Goal: Task Accomplishment & Management: Complete application form

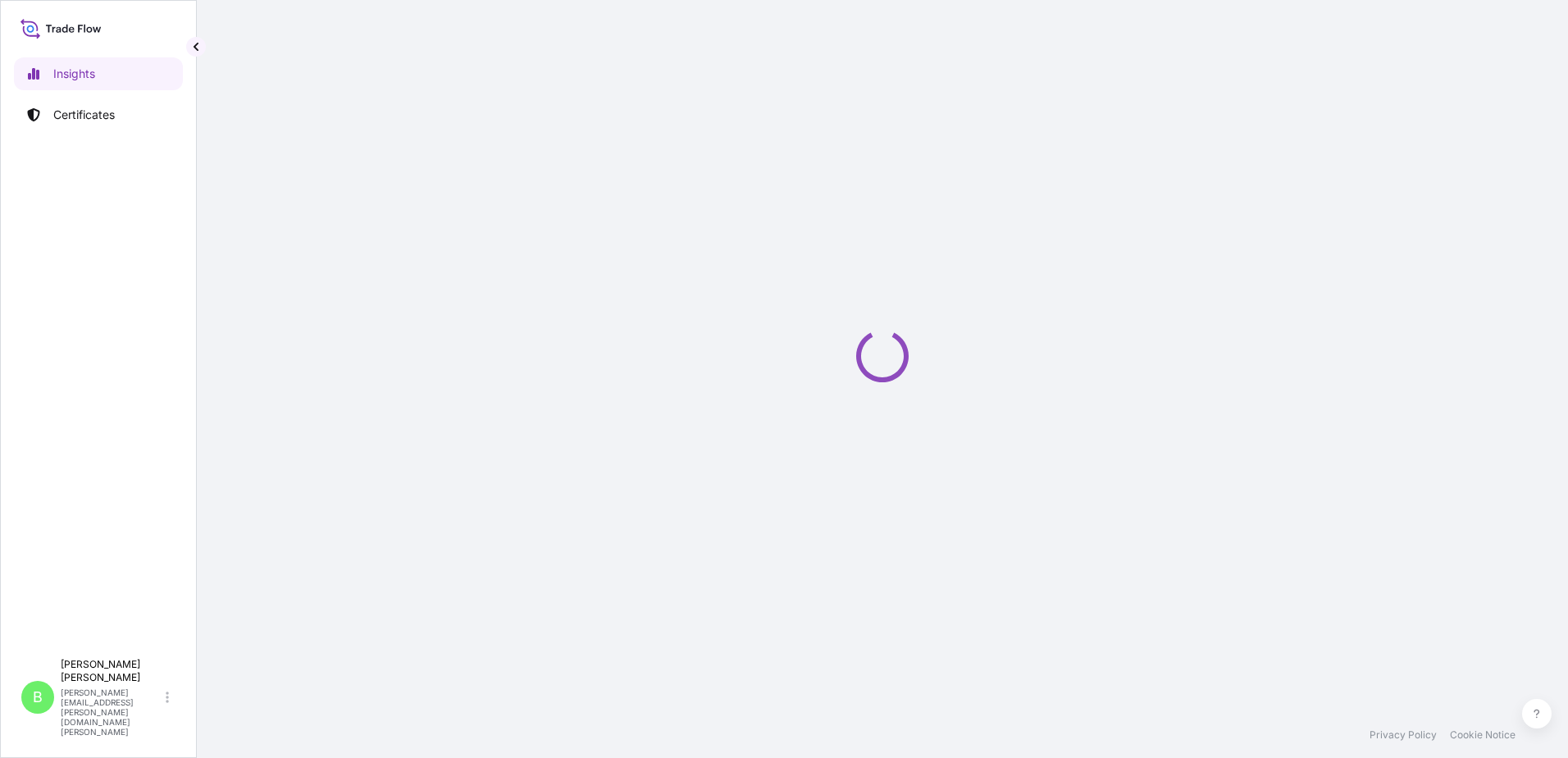
select select "2025"
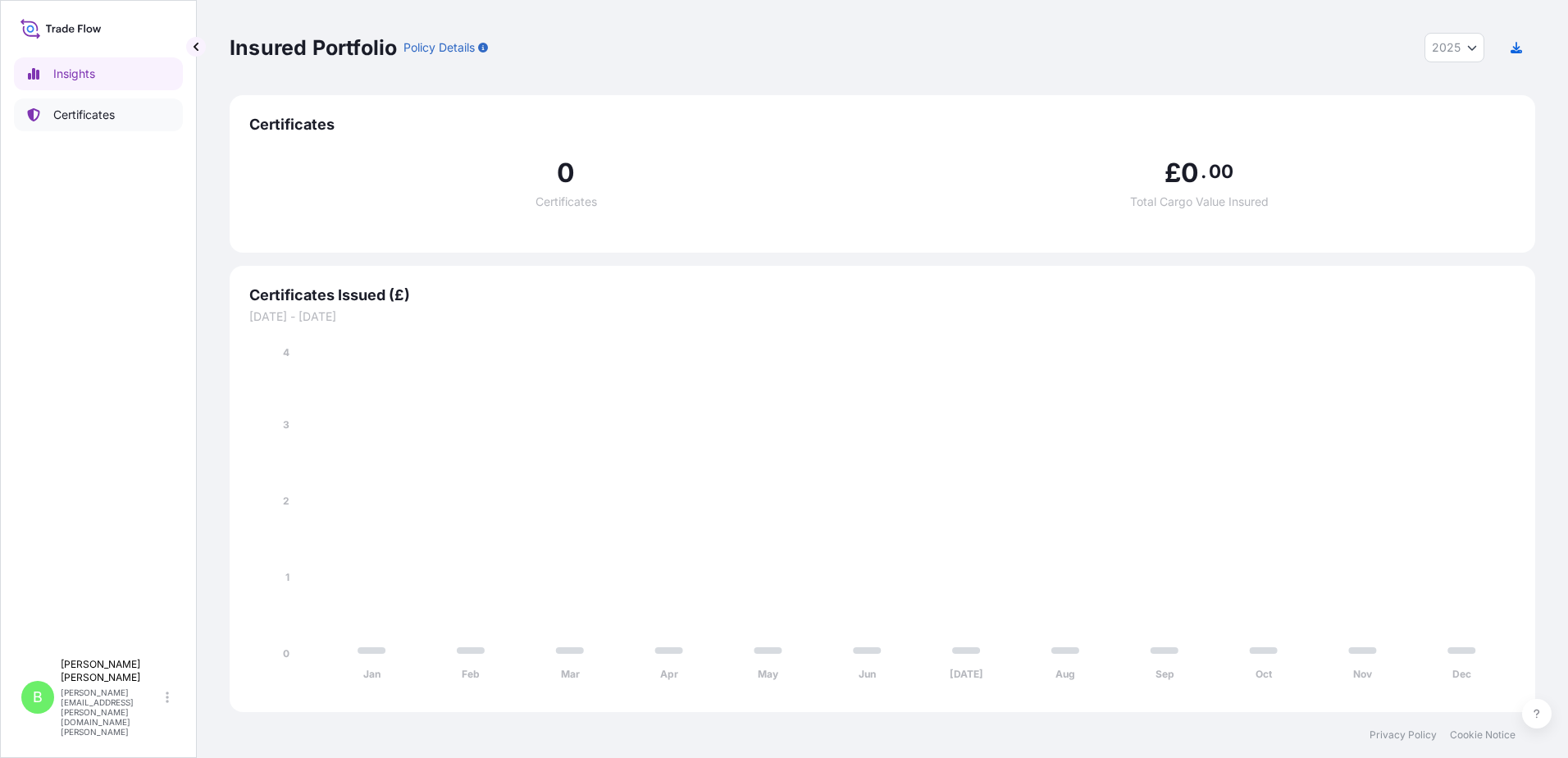
click at [69, 117] on p "Certificates" at bounding box center [84, 115] width 61 height 17
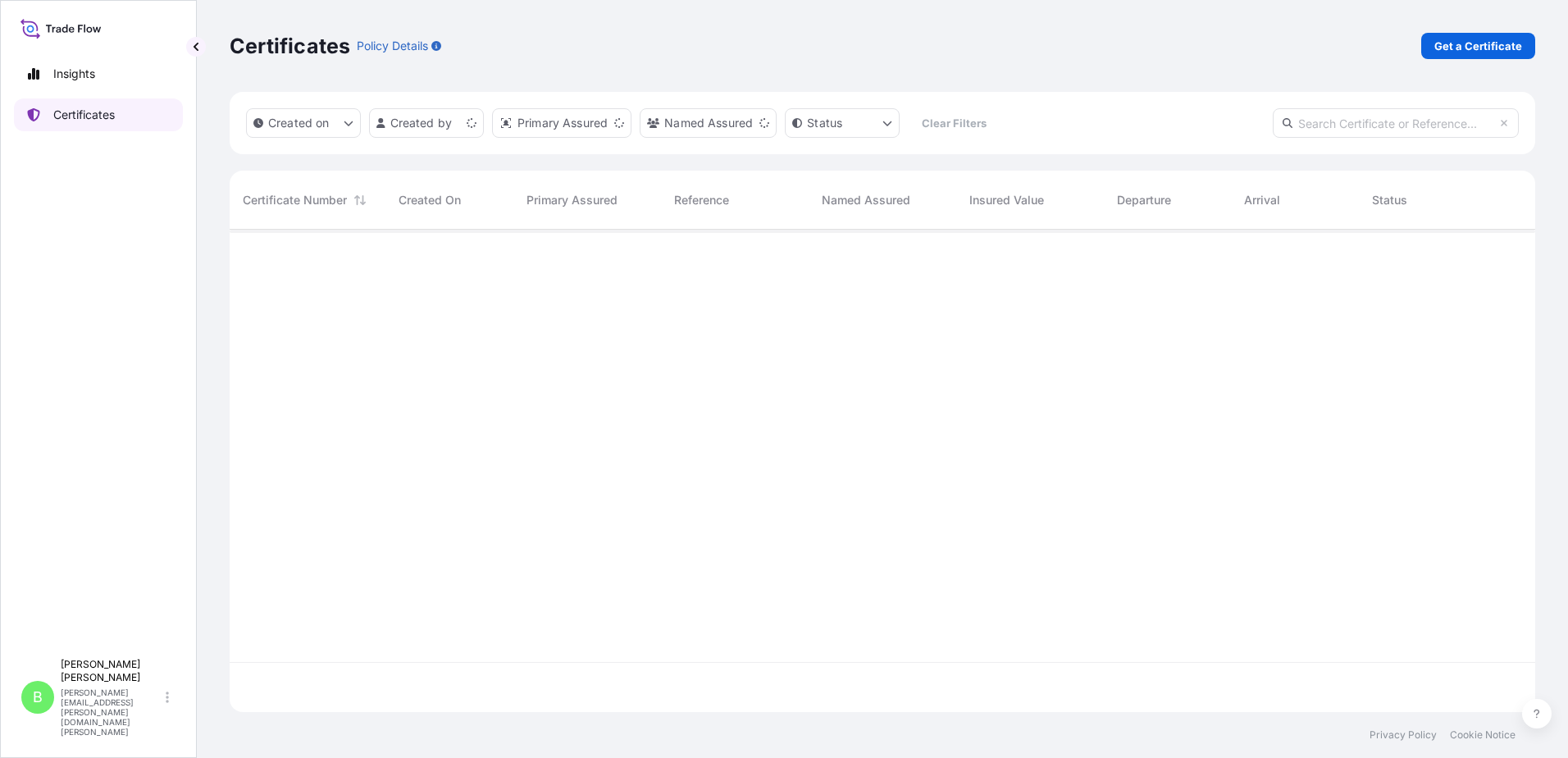
scroll to position [479, 1294]
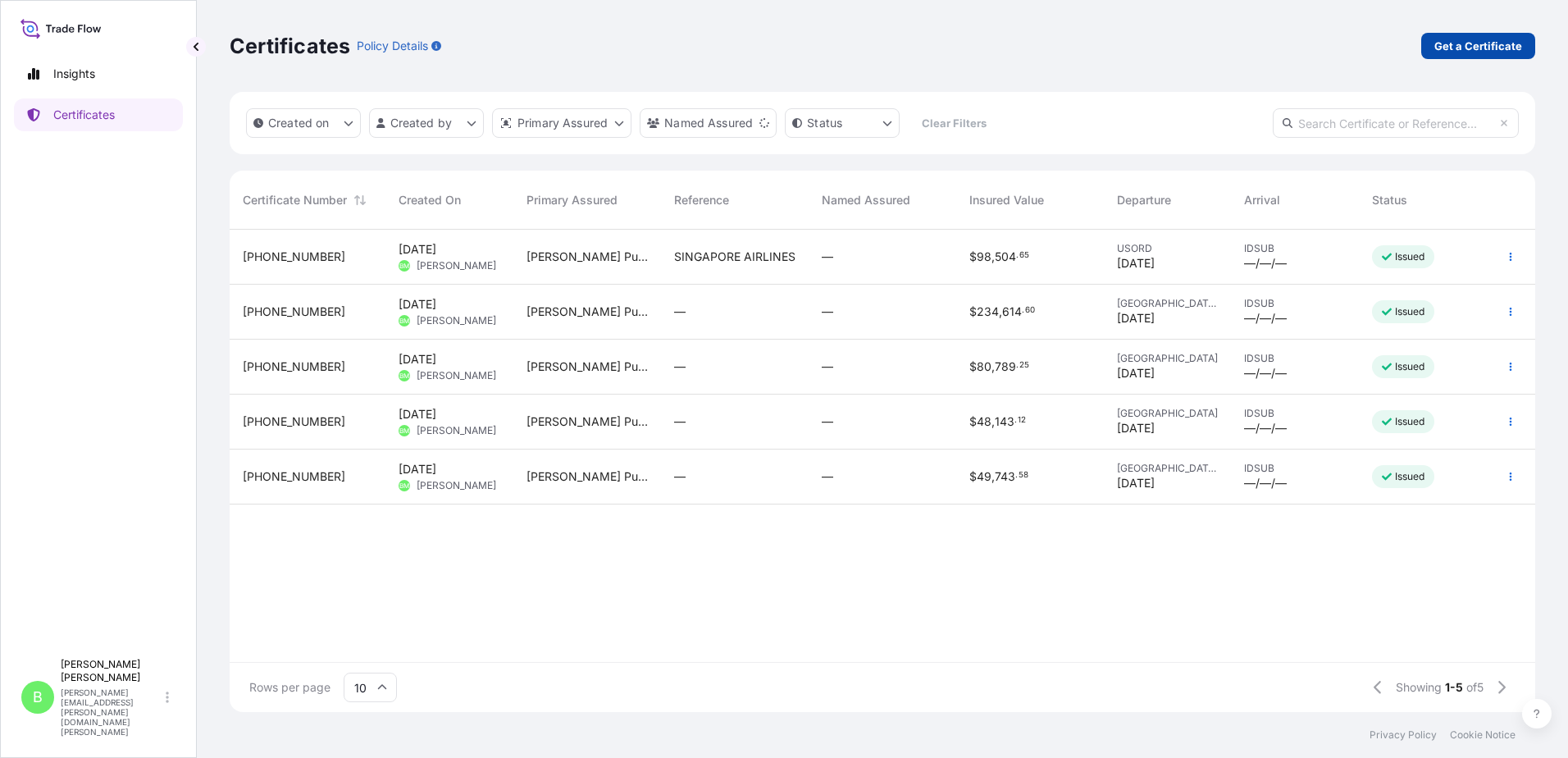
click at [1489, 41] on p "Get a Certificate" at bounding box center [1479, 46] width 88 height 17
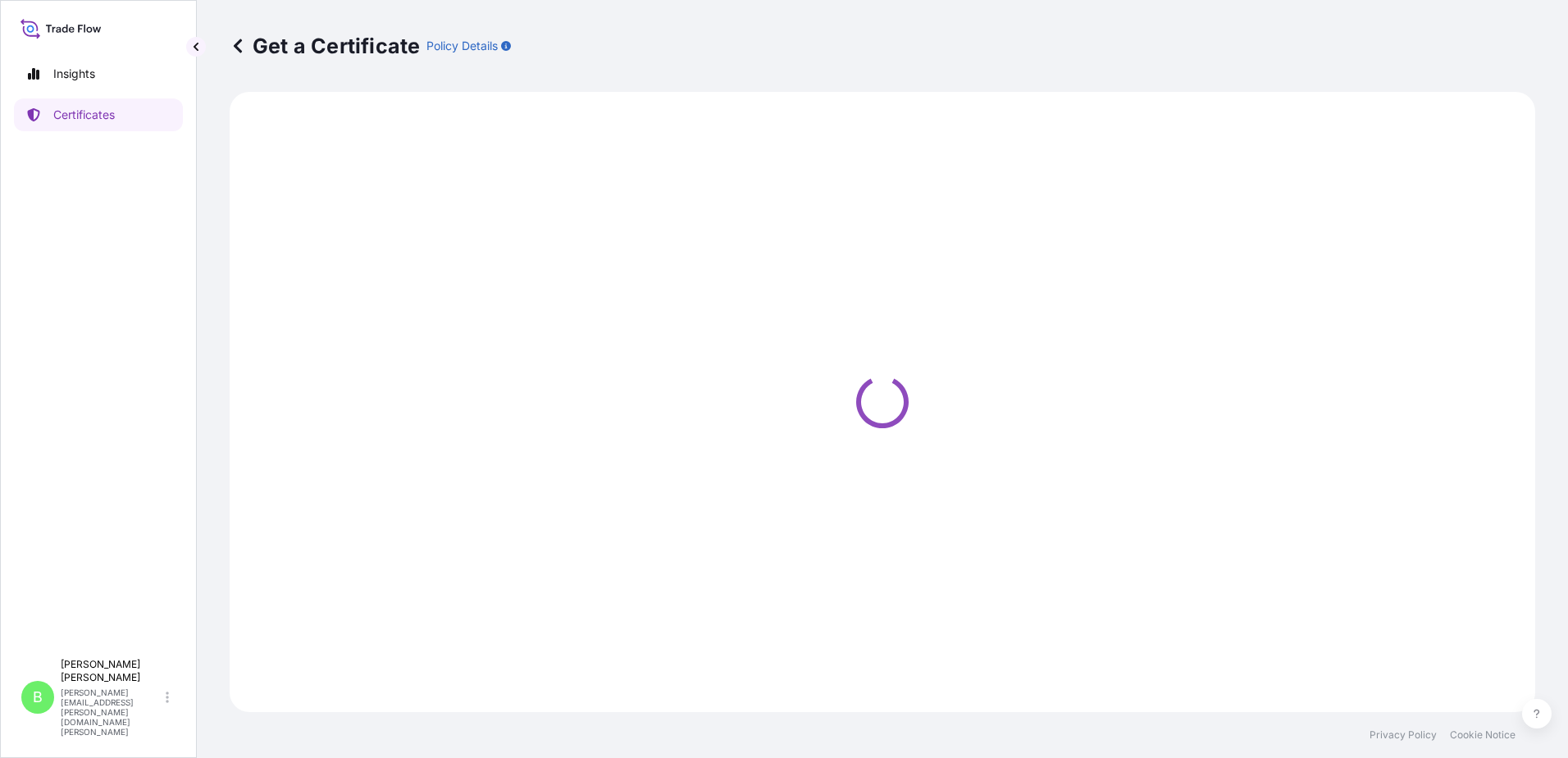
select select "Ocean Vessel"
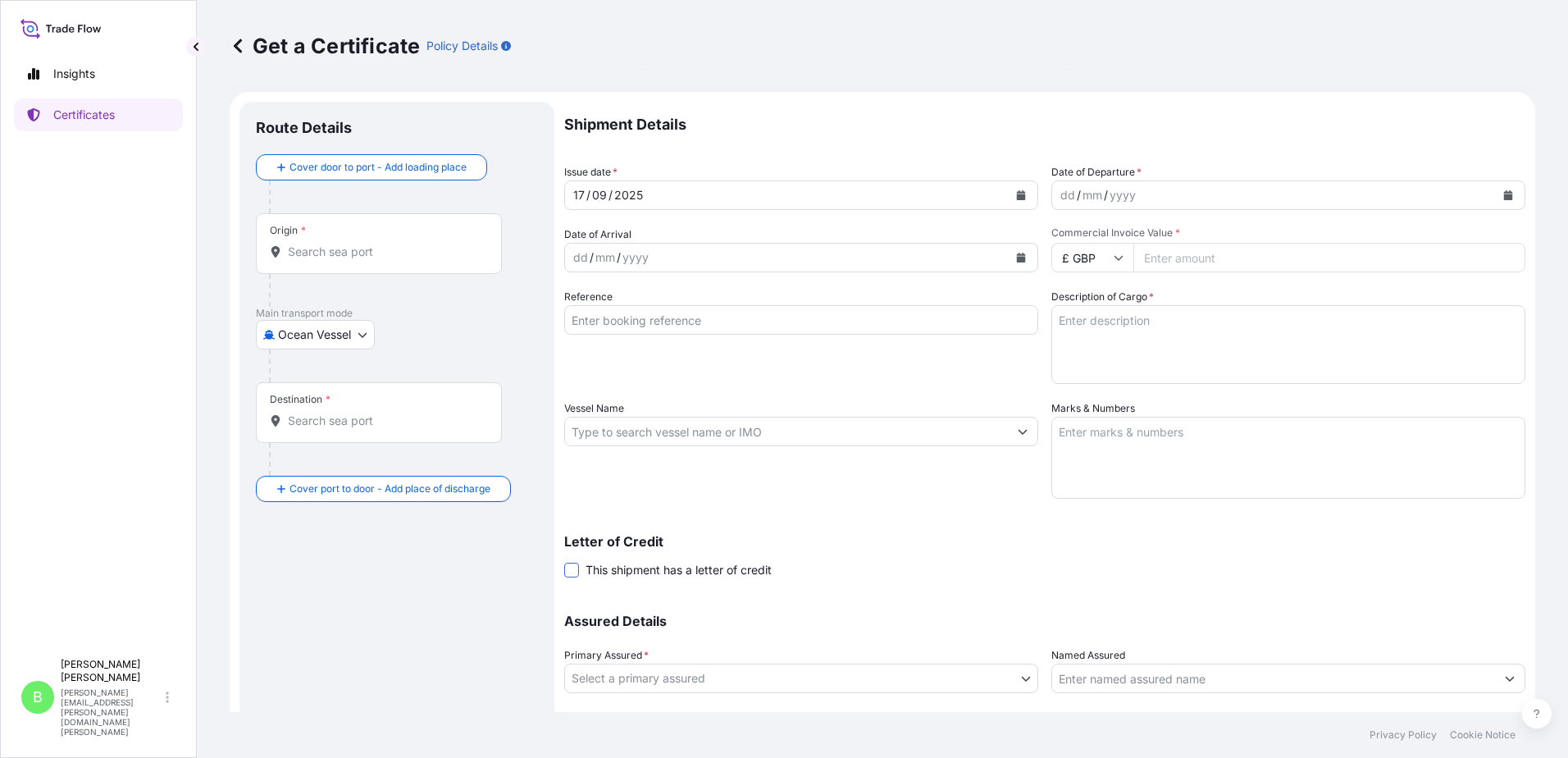
click at [572, 572] on span at bounding box center [572, 570] width 15 height 15
click at [565, 561] on input "This shipment has a letter of credit" at bounding box center [565, 561] width 0 height 0
click at [311, 256] on input "Origin *" at bounding box center [384, 251] width 193 height 17
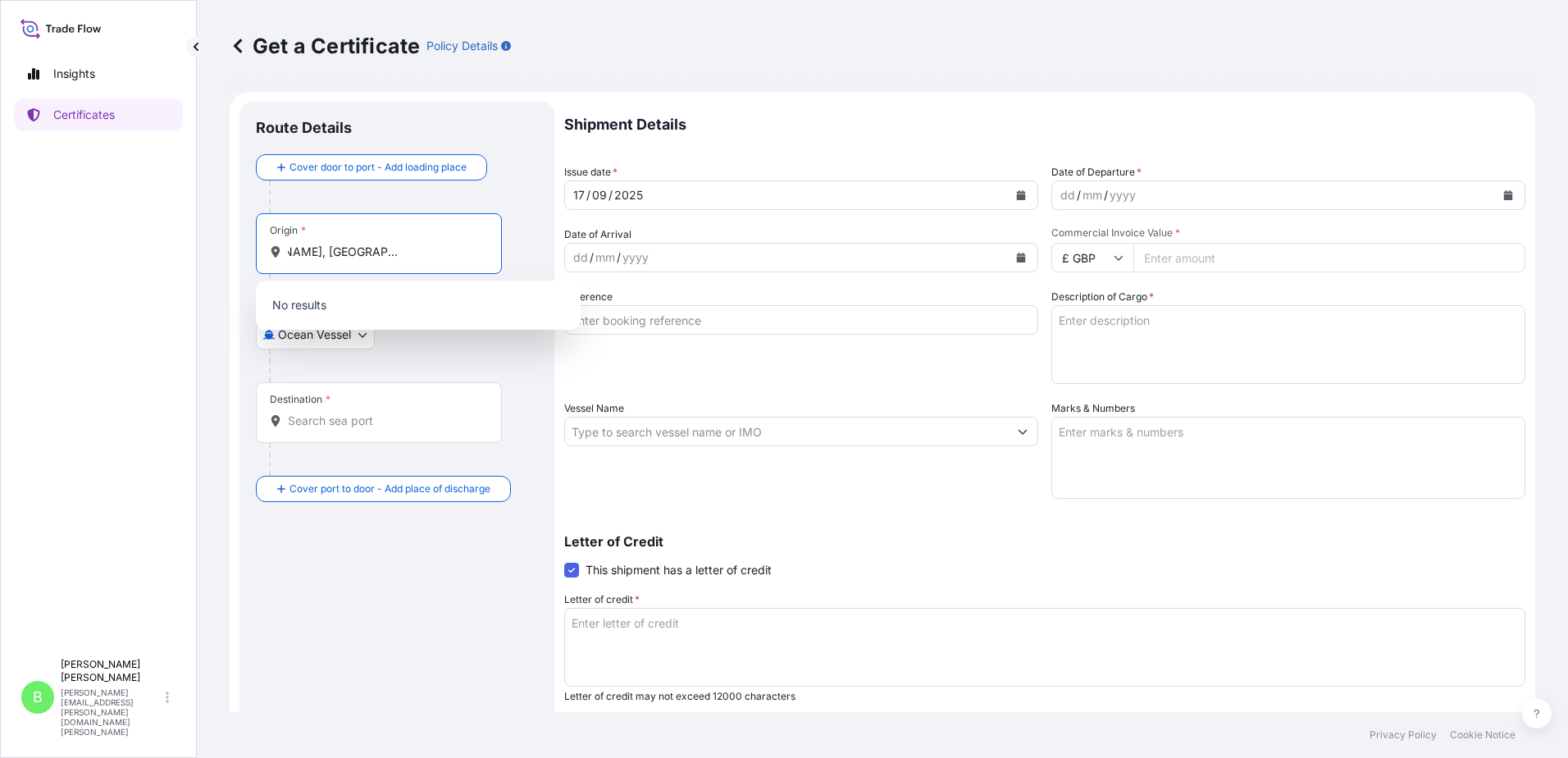
scroll to position [0, 89]
type input "ST. LOUIS, MO VIA LOS ANGELES, CA PORT IN USA"
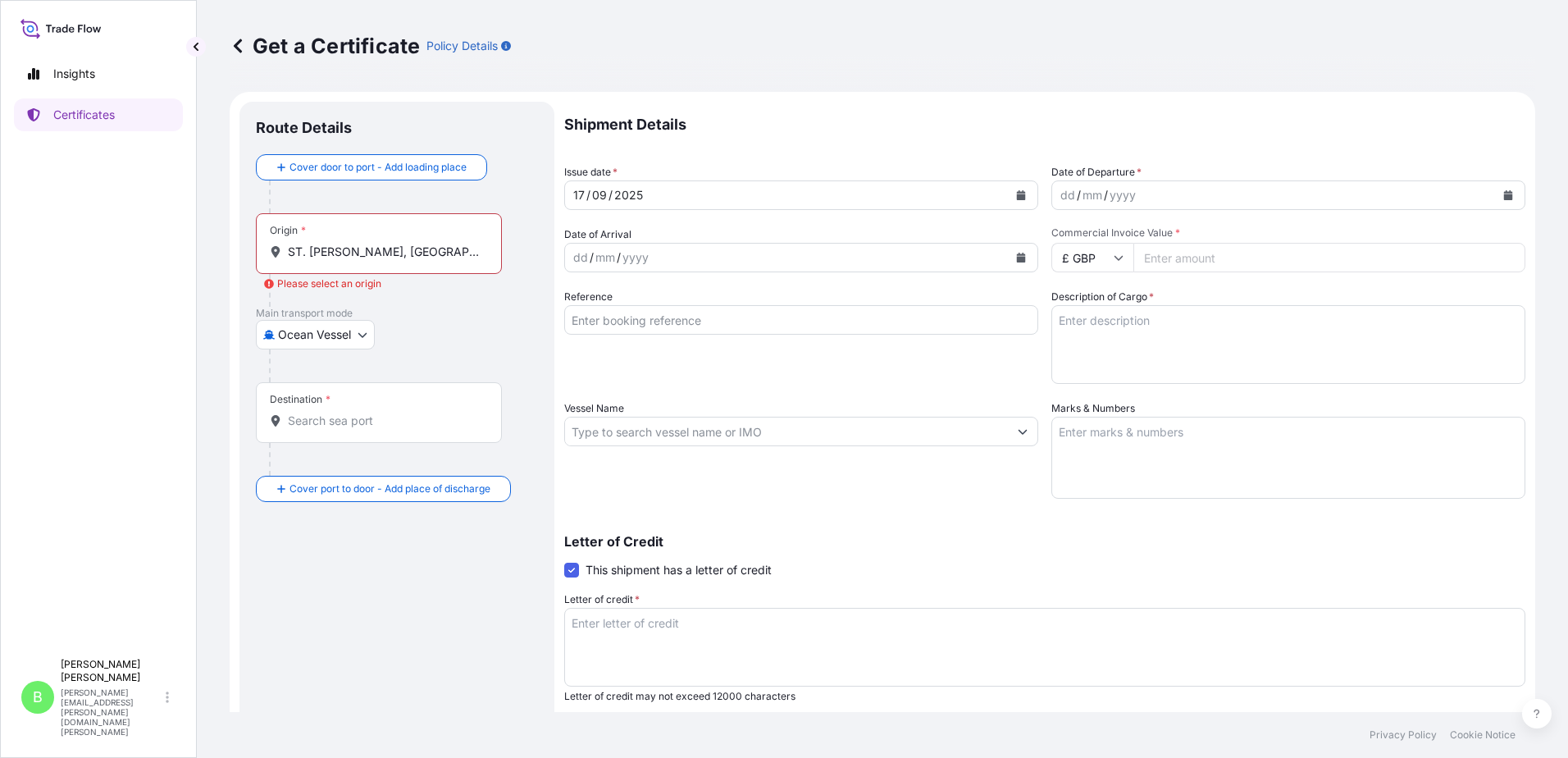
click at [454, 294] on div at bounding box center [385, 290] width 233 height 32
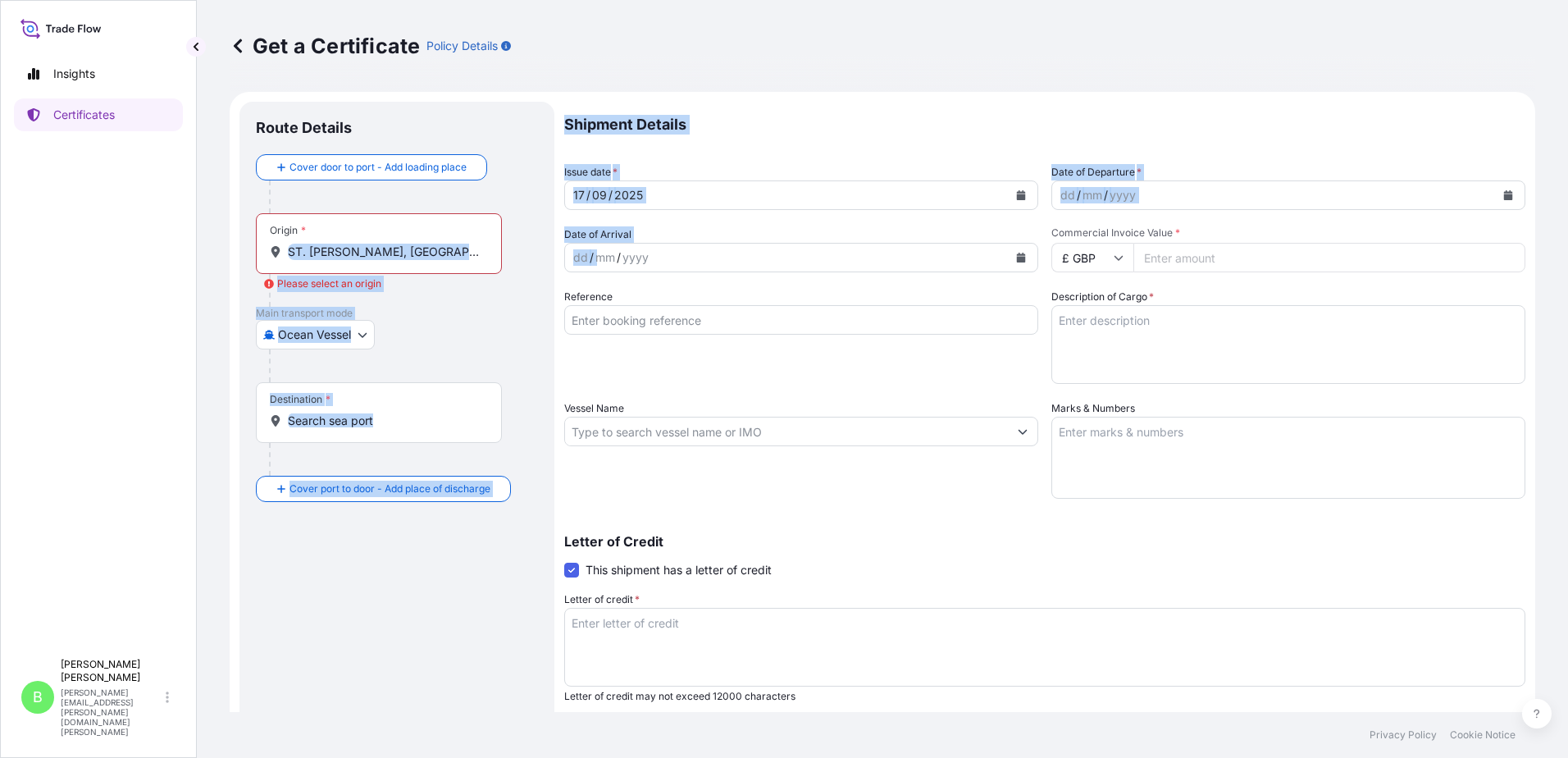
drag, startPoint x: 286, startPoint y: 249, endPoint x: 604, endPoint y: 251, distance: 318.0
click at [604, 251] on form "Route Details Cover door to port - Add loading place Place of loading Road / In…" at bounding box center [882, 516] width 1306 height 847
click at [412, 254] on input "ST. LOUIS, MO VIA LOS ANGELES, CA PORT IN USA" at bounding box center [384, 251] width 193 height 17
click at [439, 284] on div at bounding box center [385, 290] width 233 height 32
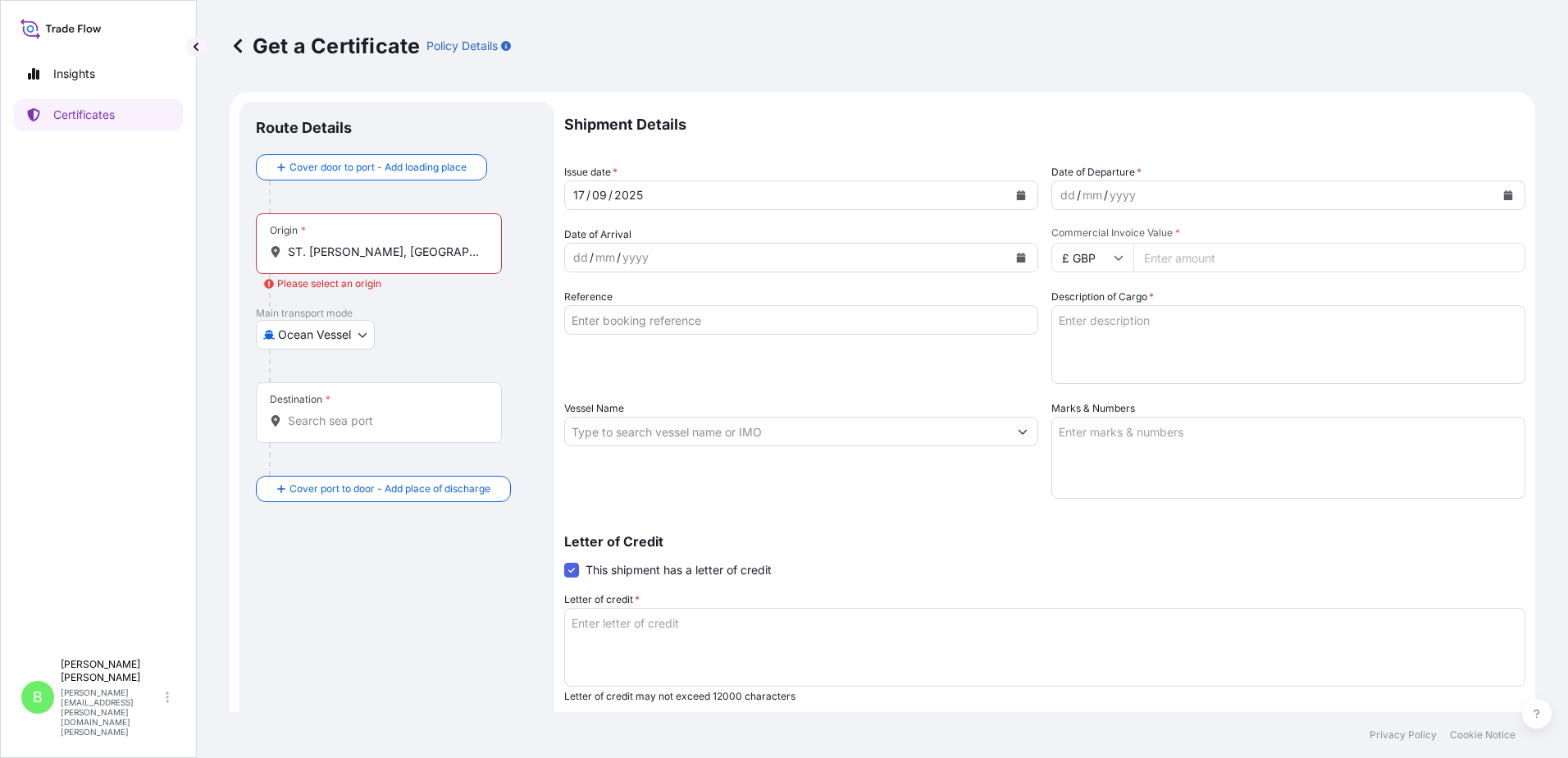
click at [482, 249] on div "ST. LOUIS, MO VIA LOS ANGELES, CA PORT IN USA" at bounding box center [378, 251] width 218 height 17
click at [482, 249] on input "ST. LOUIS, MO VIA LOS ANGELES, CA PORT IN USA" at bounding box center [384, 251] width 193 height 17
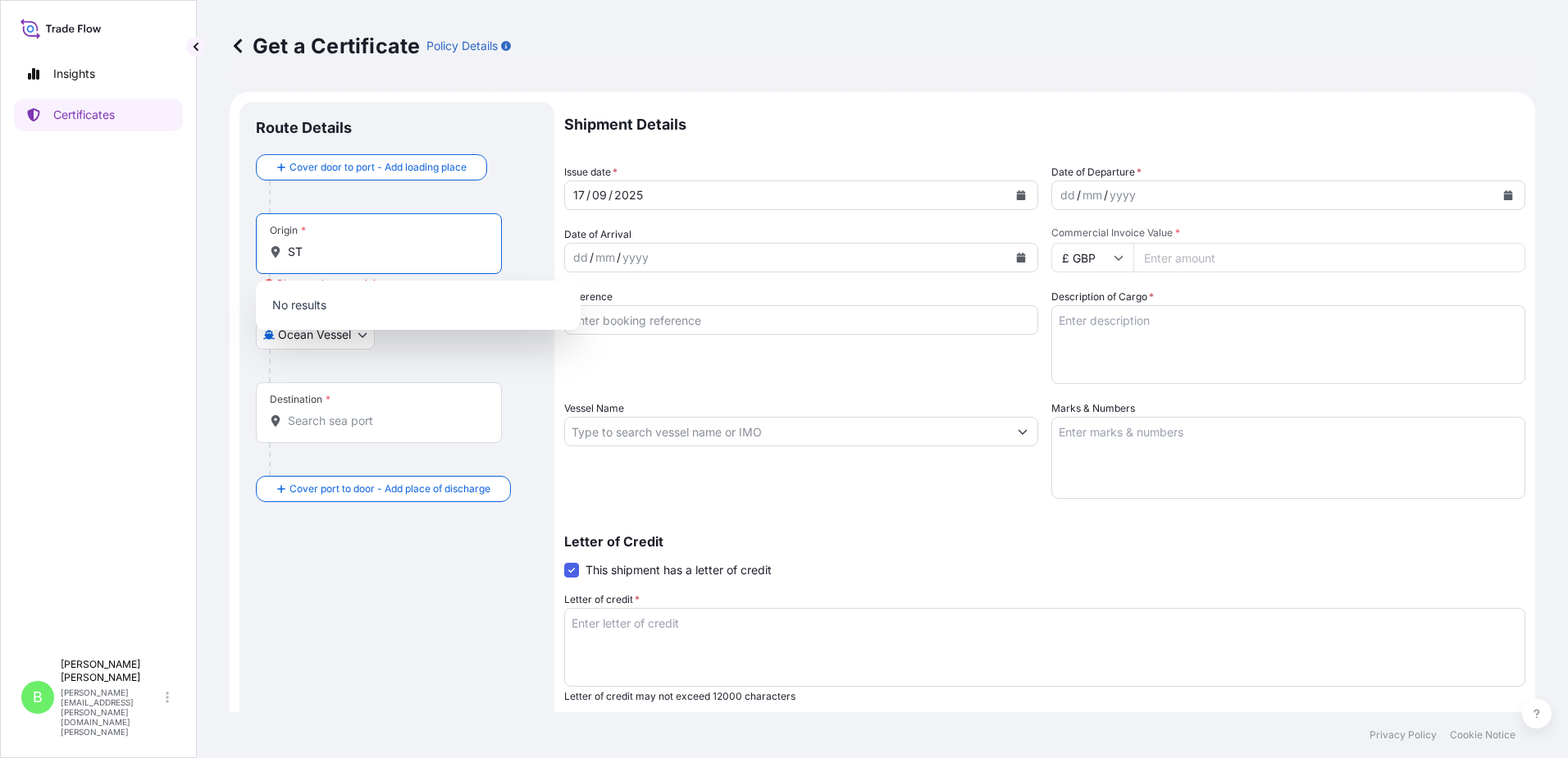
type input "S"
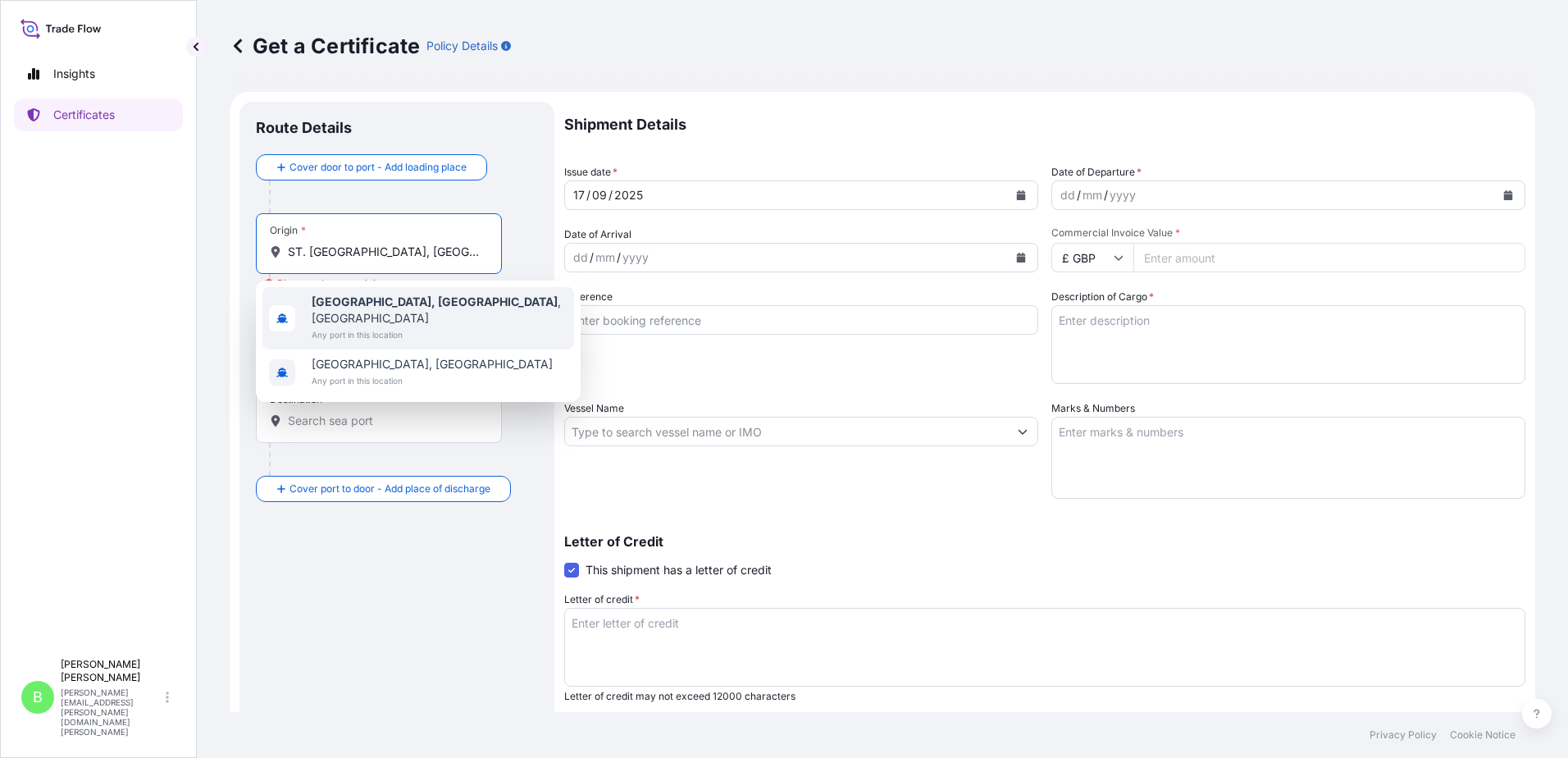
click at [349, 304] on b "St. Louis, MO" at bounding box center [434, 301] width 246 height 14
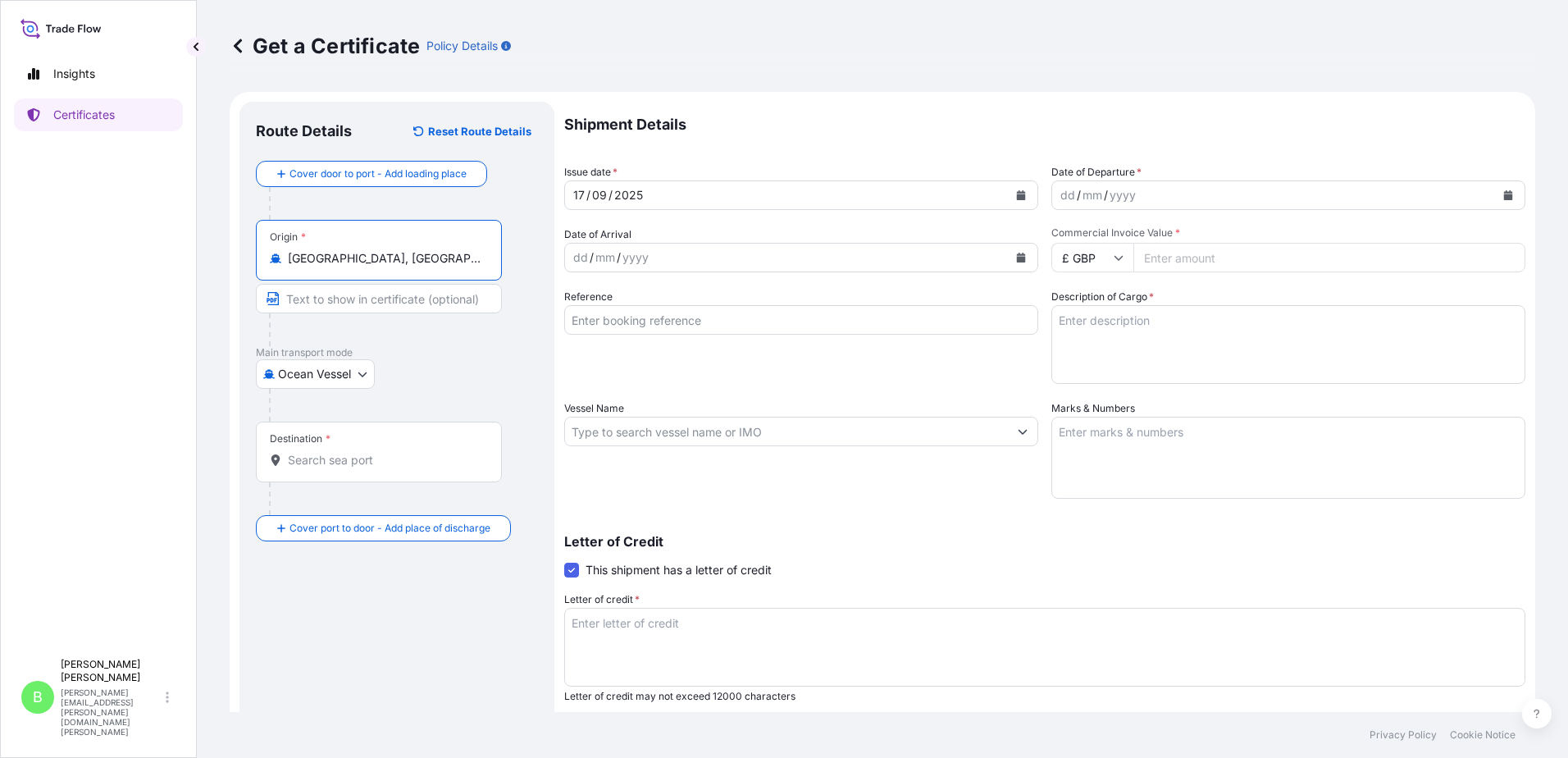
type input "St. Louis, MO, USA"
click at [320, 301] on input "Text to appear on certificate" at bounding box center [378, 298] width 246 height 30
type input "ST. LOUIS, MO VIA LOS ANGELES, CA PORT IN USA"
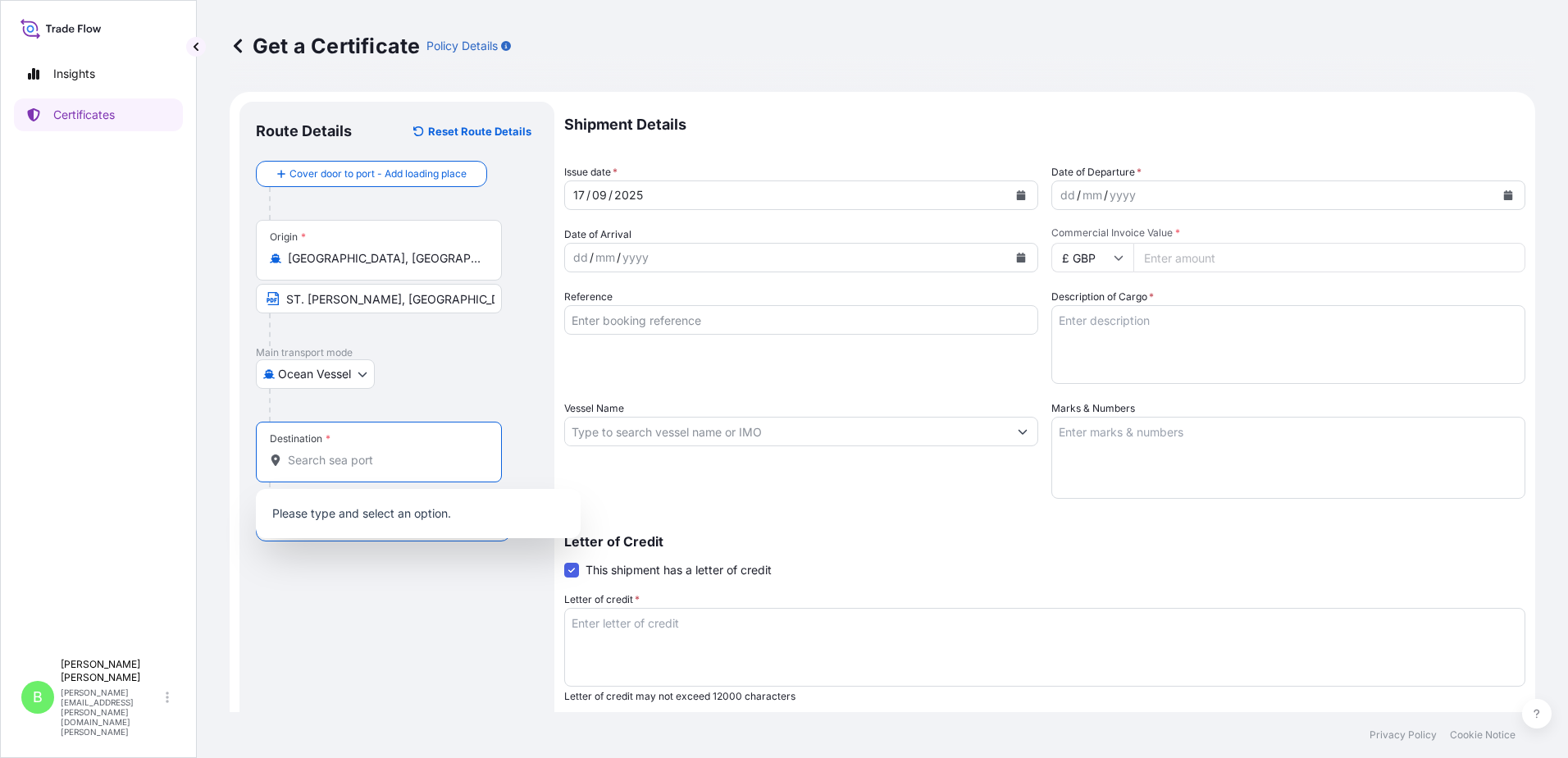
click at [310, 463] on input "Destination *" at bounding box center [384, 460] width 193 height 17
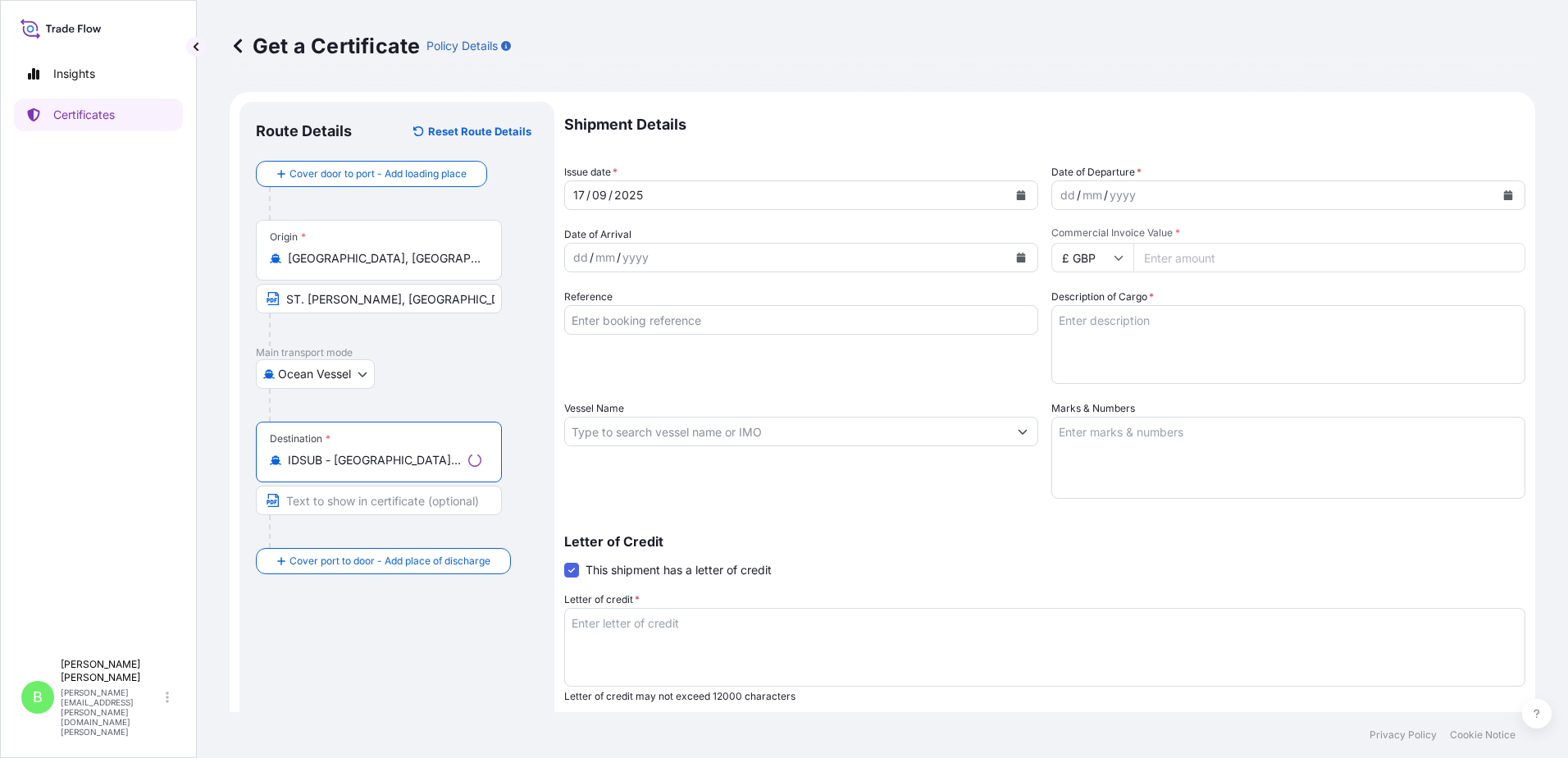
type input "IDSUB - Surabaya, Indonesia"
click at [321, 501] on input "Text to appear on certificate" at bounding box center [378, 501] width 246 height 30
type input "SURABAYA PORT, INDONESIA"
click at [1017, 190] on icon "Calendar" at bounding box center [1022, 194] width 9 height 10
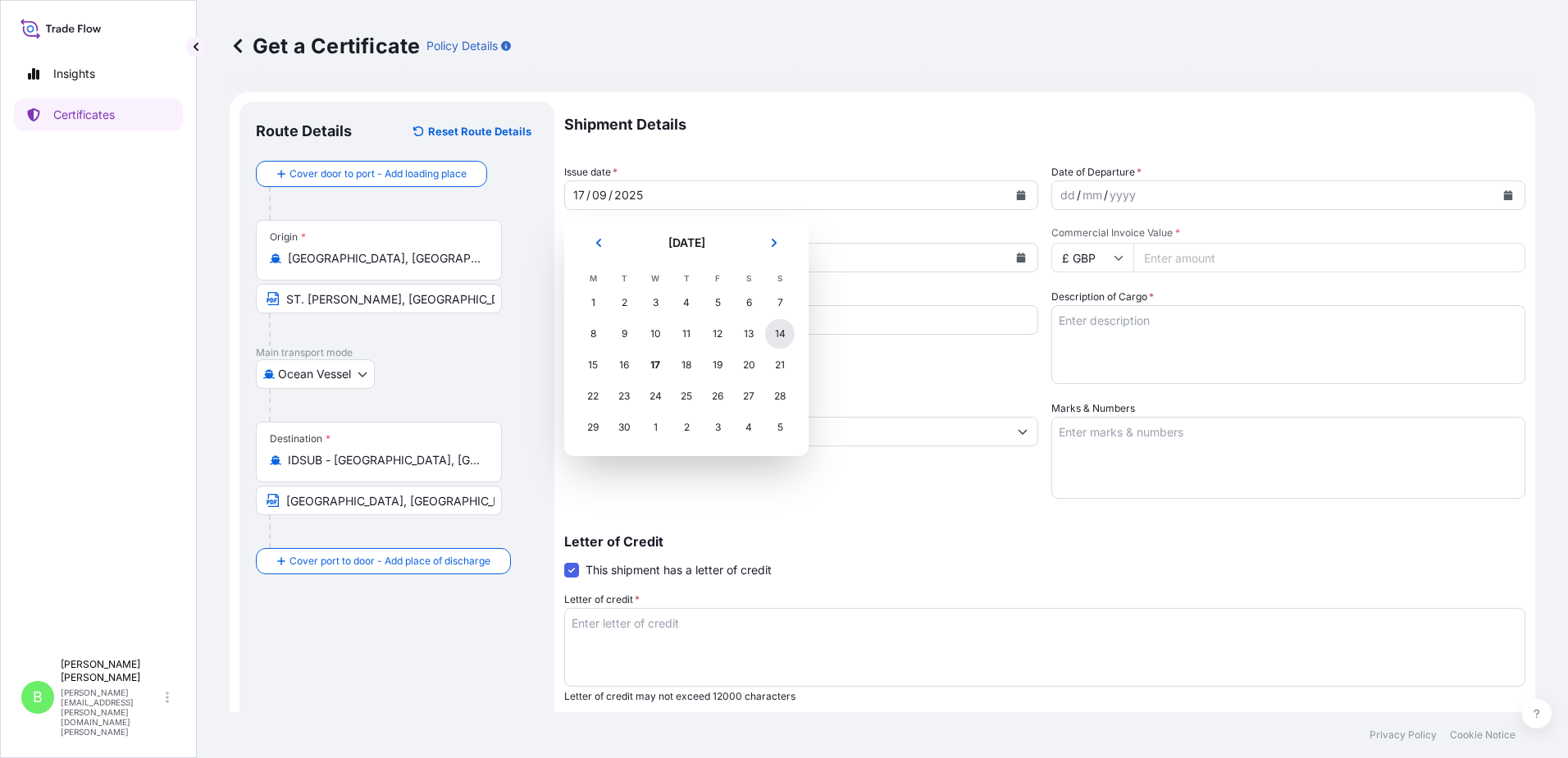
click at [777, 332] on div "14" at bounding box center [780, 333] width 30 height 30
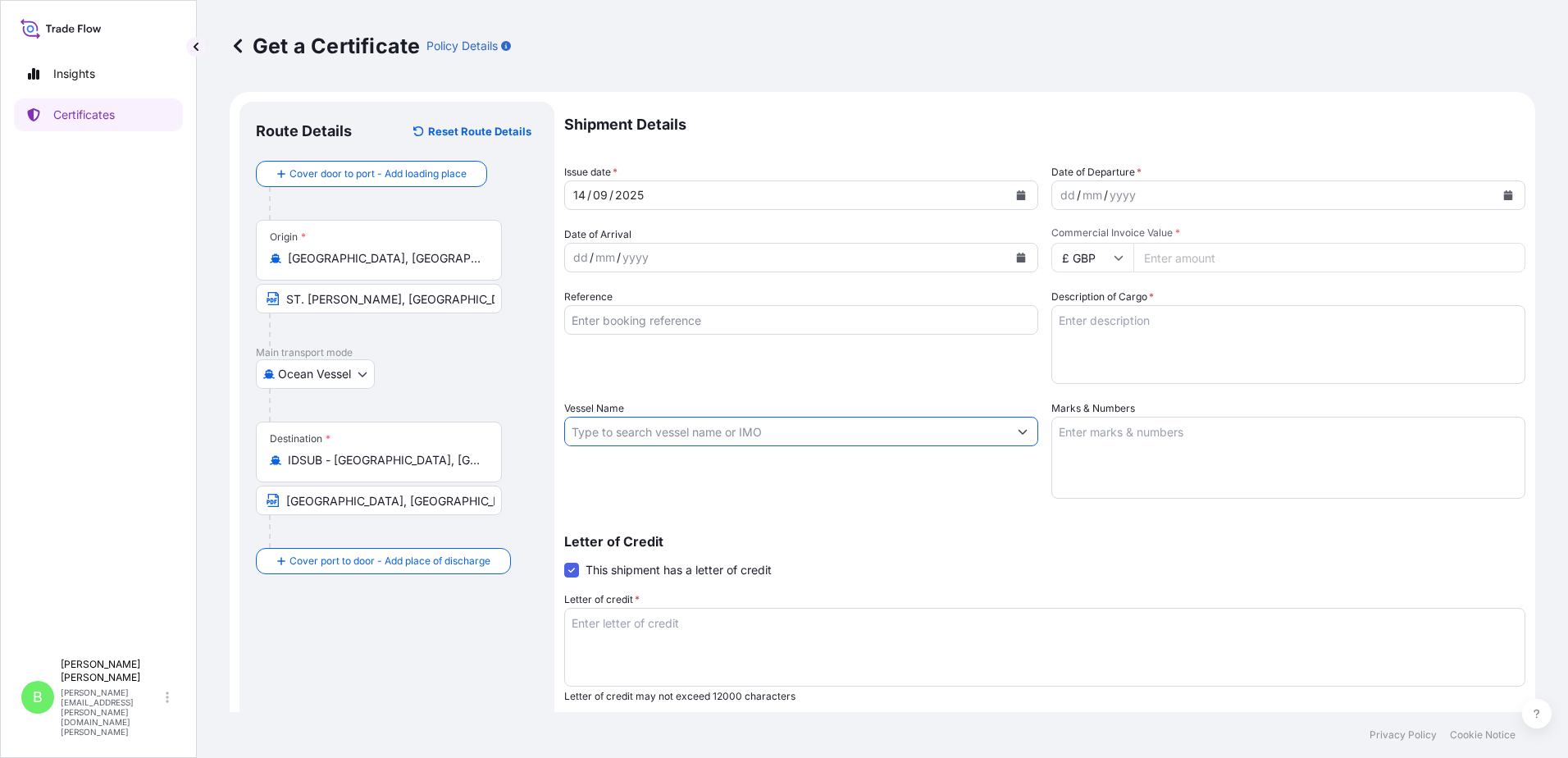
click at [644, 432] on input "Vessel Name" at bounding box center [787, 432] width 443 height 30
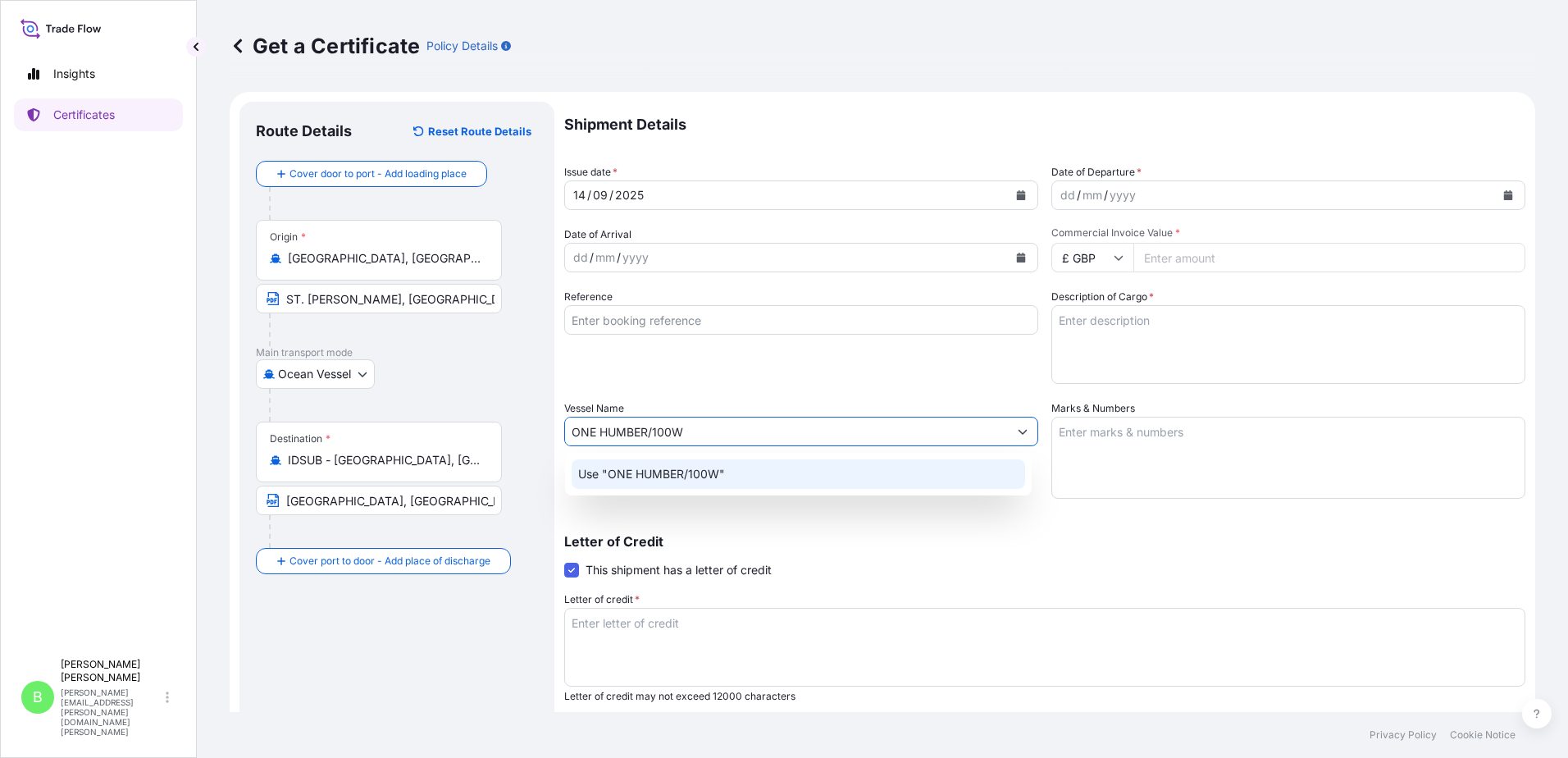
click at [692, 475] on p "Use "ONE HUMBER/100W"" at bounding box center [652, 474] width 147 height 17
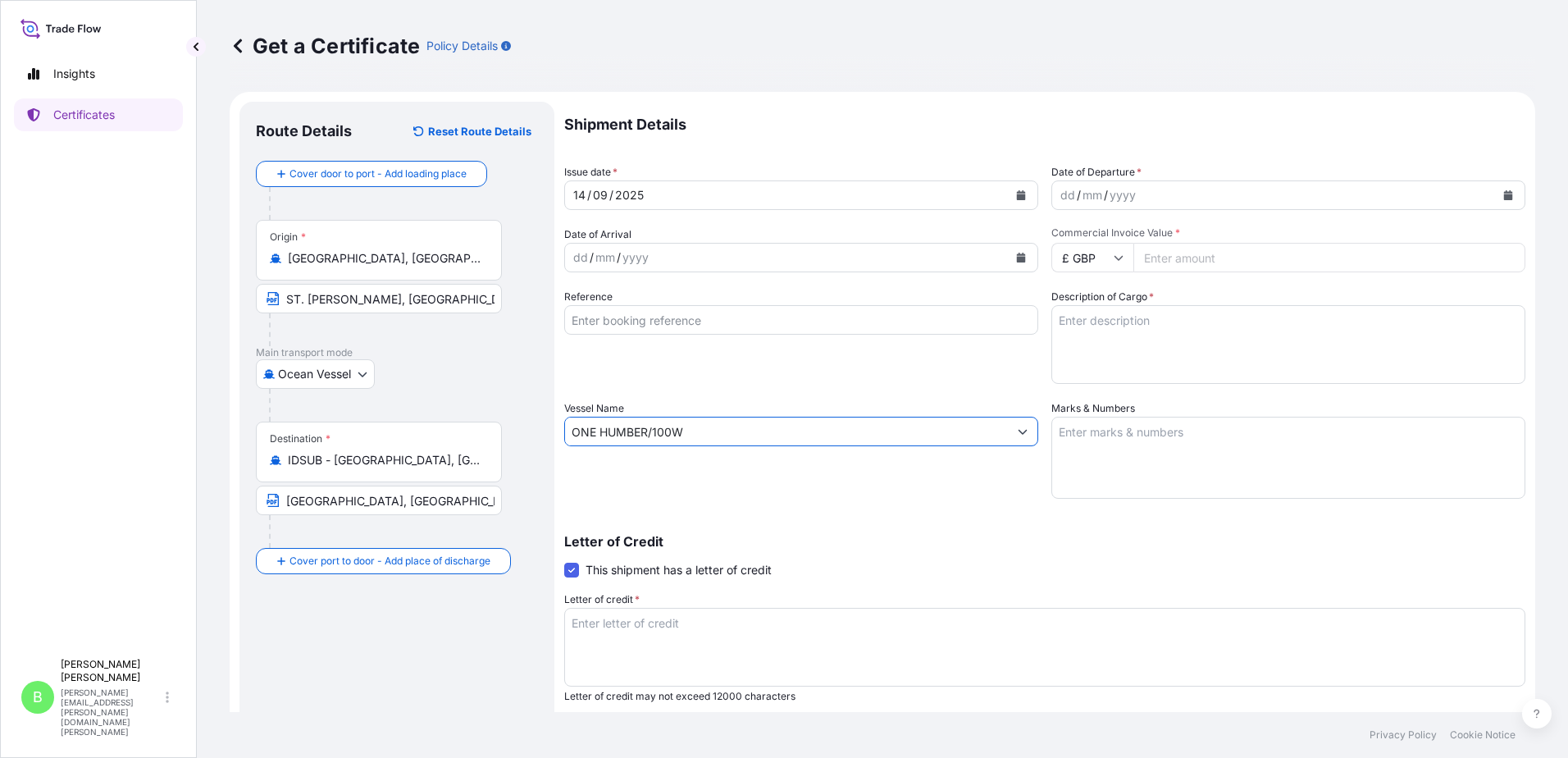
type input "ONE HUMBER/100W"
click at [1055, 511] on div "Shipment Details Issue date * 14 / 09 / 2025 Date of Departure * dd / mm / yyyy…" at bounding box center [1045, 492] width 961 height 782
click at [1503, 191] on icon "Calendar" at bounding box center [1508, 194] width 10 height 10
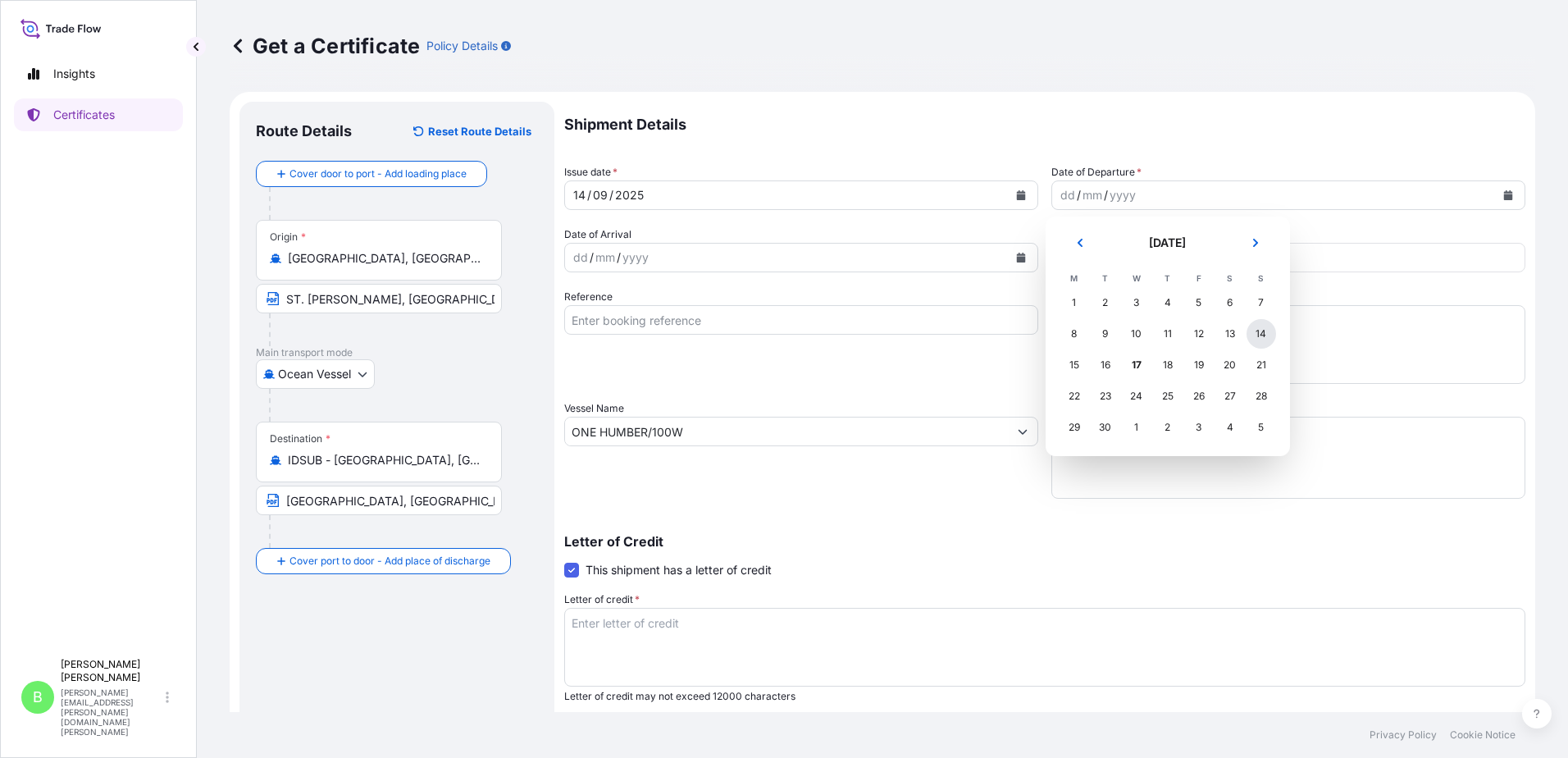
click at [1256, 333] on div "14" at bounding box center [1262, 333] width 30 height 30
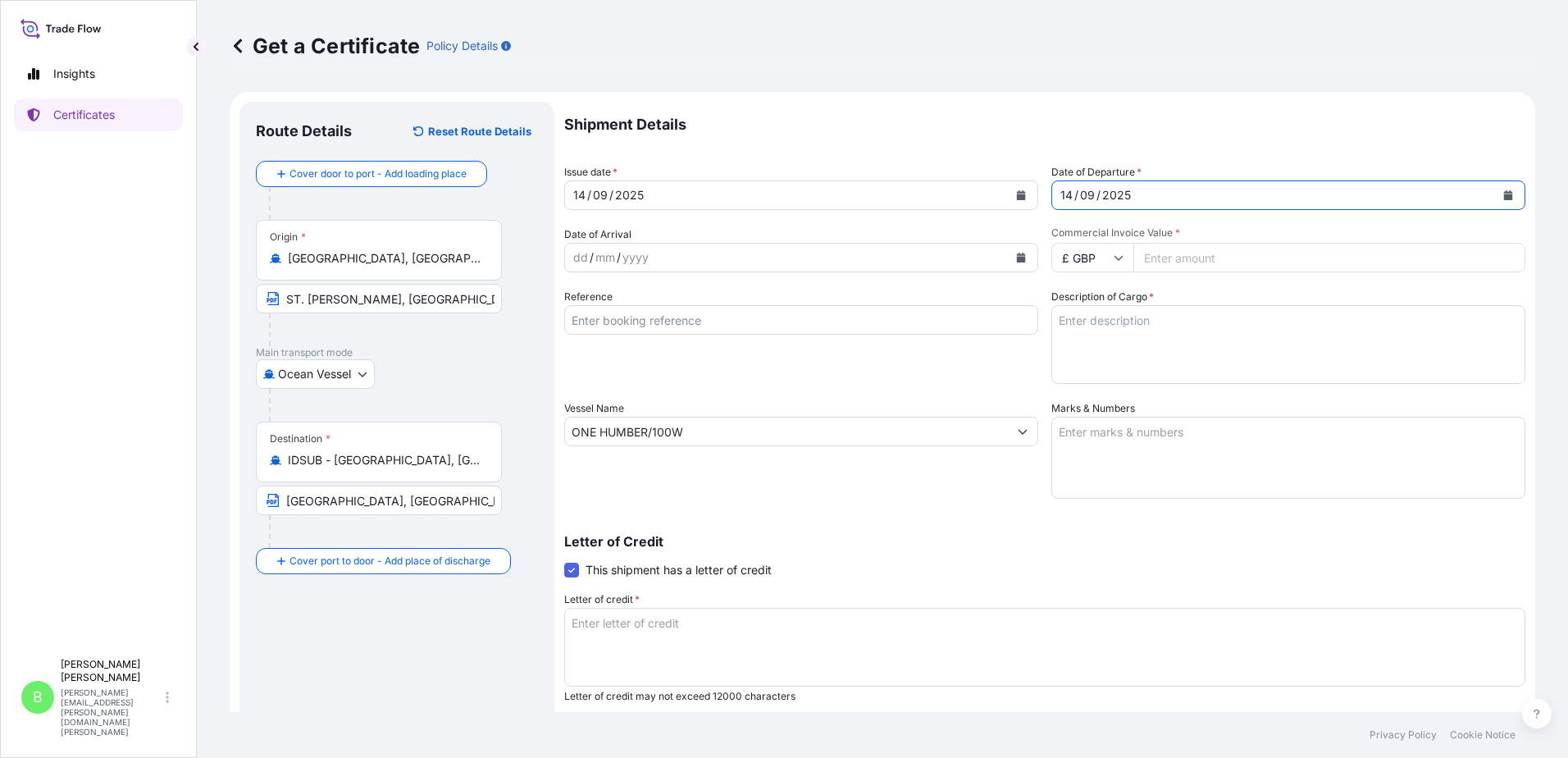
click at [1147, 263] on input "Commercial Invoice Value *" at bounding box center [1330, 257] width 392 height 30
click at [1114, 258] on icon at bounding box center [1118, 257] width 10 height 10
click at [1092, 369] on div "$ USD" at bounding box center [1086, 372] width 69 height 32
type input "$ USD"
click at [1155, 256] on input "Commercial Invoice Value *" at bounding box center [1330, 257] width 392 height 30
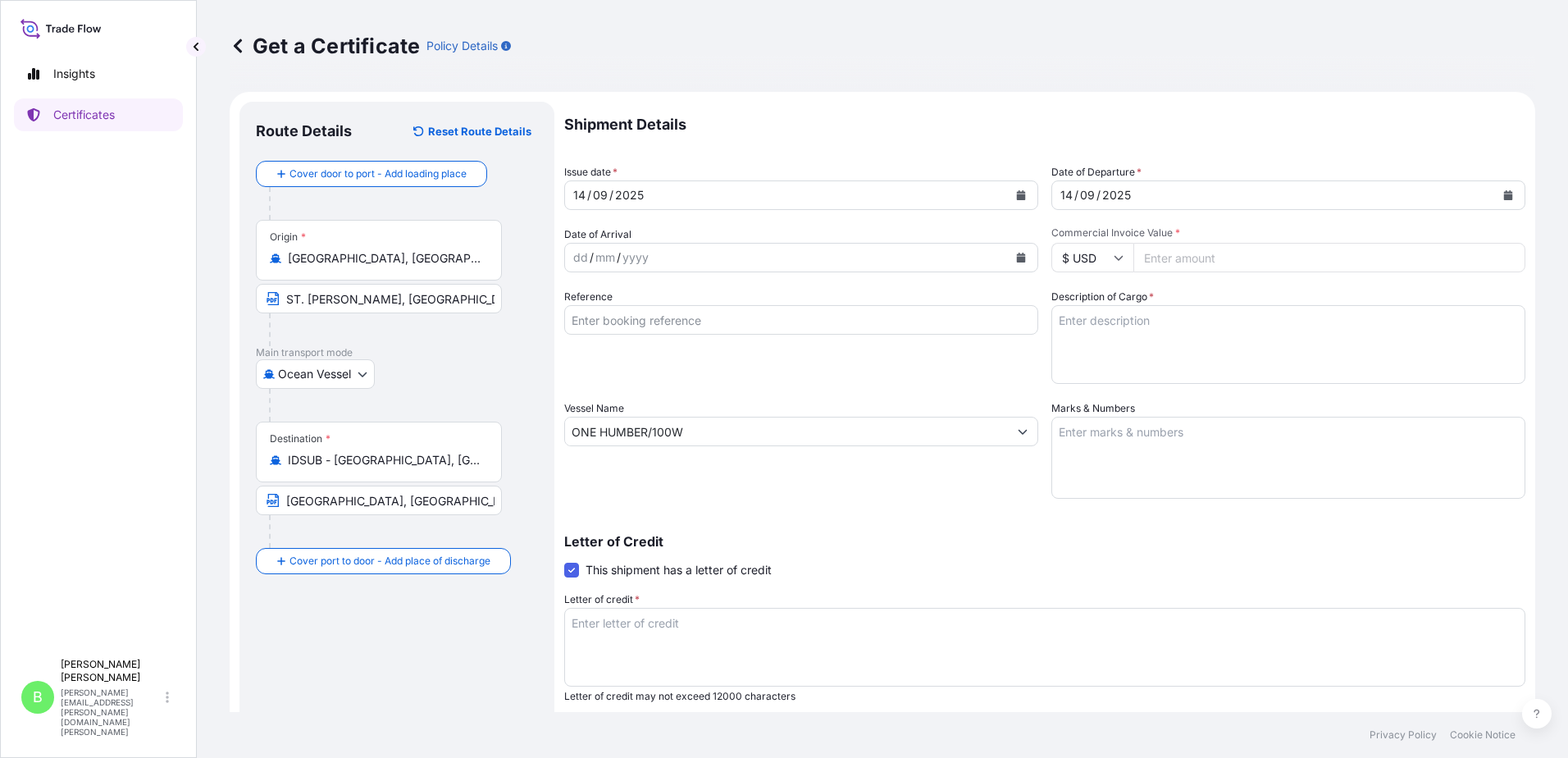
click at [1171, 261] on input "Commercial Invoice Value *" at bounding box center [1330, 257] width 392 height 30
type input "71504.02"
click at [1073, 320] on textarea "Description of Cargo *" at bounding box center [1289, 345] width 475 height 79
type textarea "PUMP, UNIT C/W MOTOR"
click at [1106, 424] on textarea "Marks & Numbers" at bounding box center [1289, 458] width 475 height 82
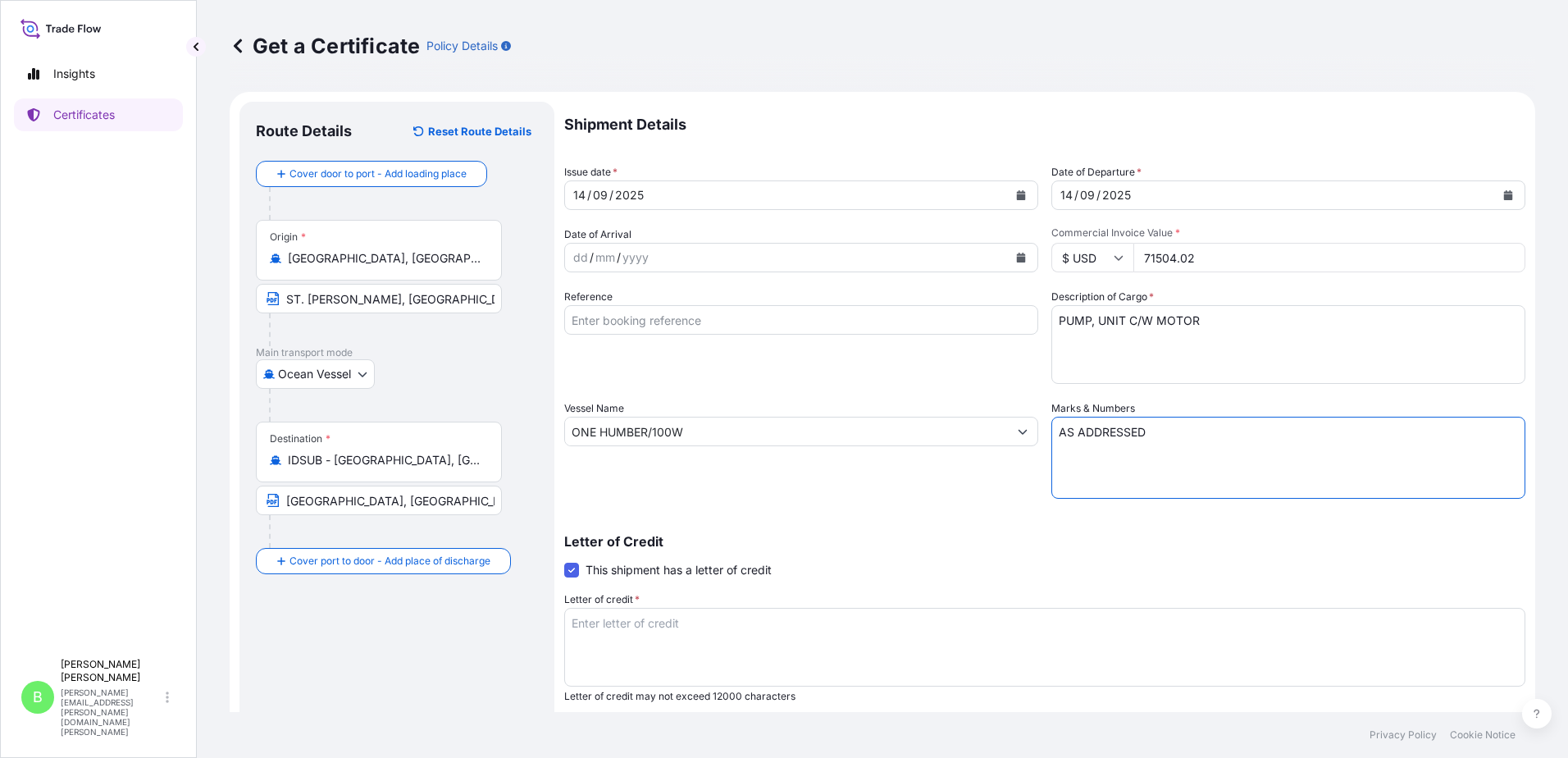
type textarea "AS ADDRESSED"
click at [585, 620] on textarea "Letter of credit *" at bounding box center [1045, 647] width 961 height 79
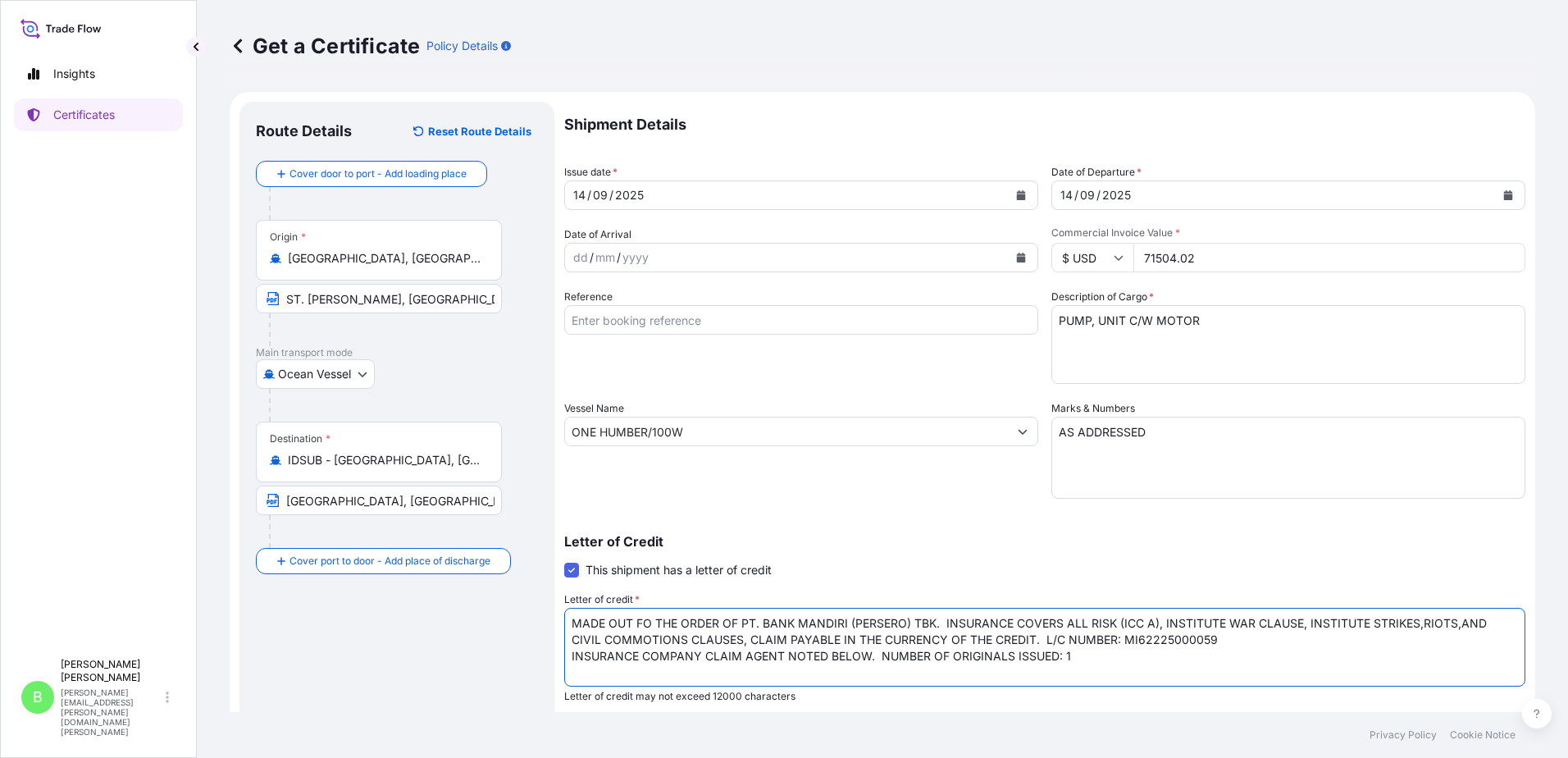
click at [642, 621] on textarea "MADE OUT FO THE ORDER OF PT. BANK MANDIRI (PERSERO) TBK. INSURANCE COVERS ALL R…" at bounding box center [1045, 647] width 961 height 79
type textarea "MADE OUT TO THE ORDER OF PT. BANK MANDIRI (PERSERO) TBK. INSURANCE COVERS ALL R…"
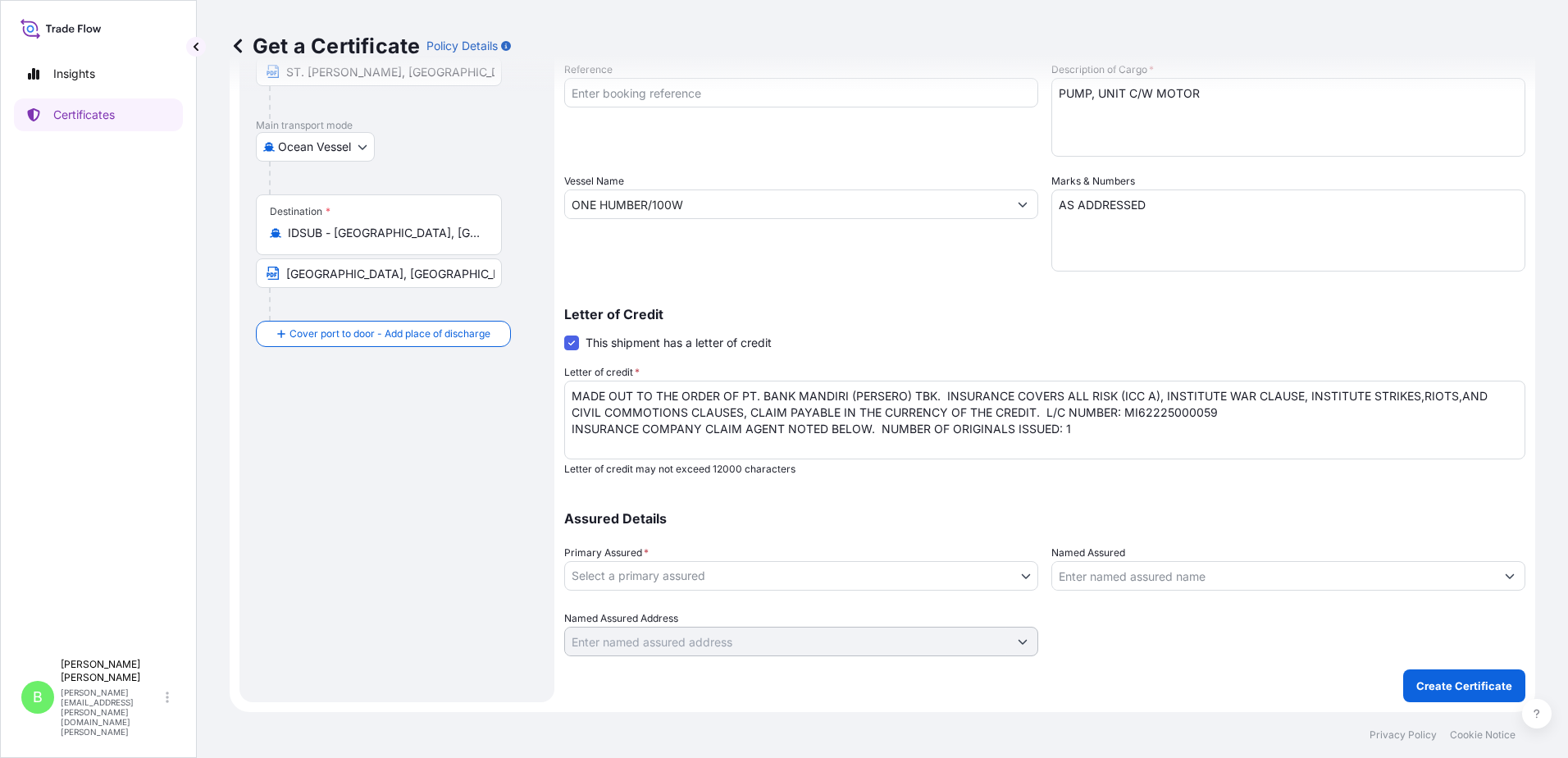
click at [1022, 572] on body "Insights Certificates B Braun Mitchel braun.mitchel@mail.weir Get a Certificate…" at bounding box center [784, 379] width 1568 height 758
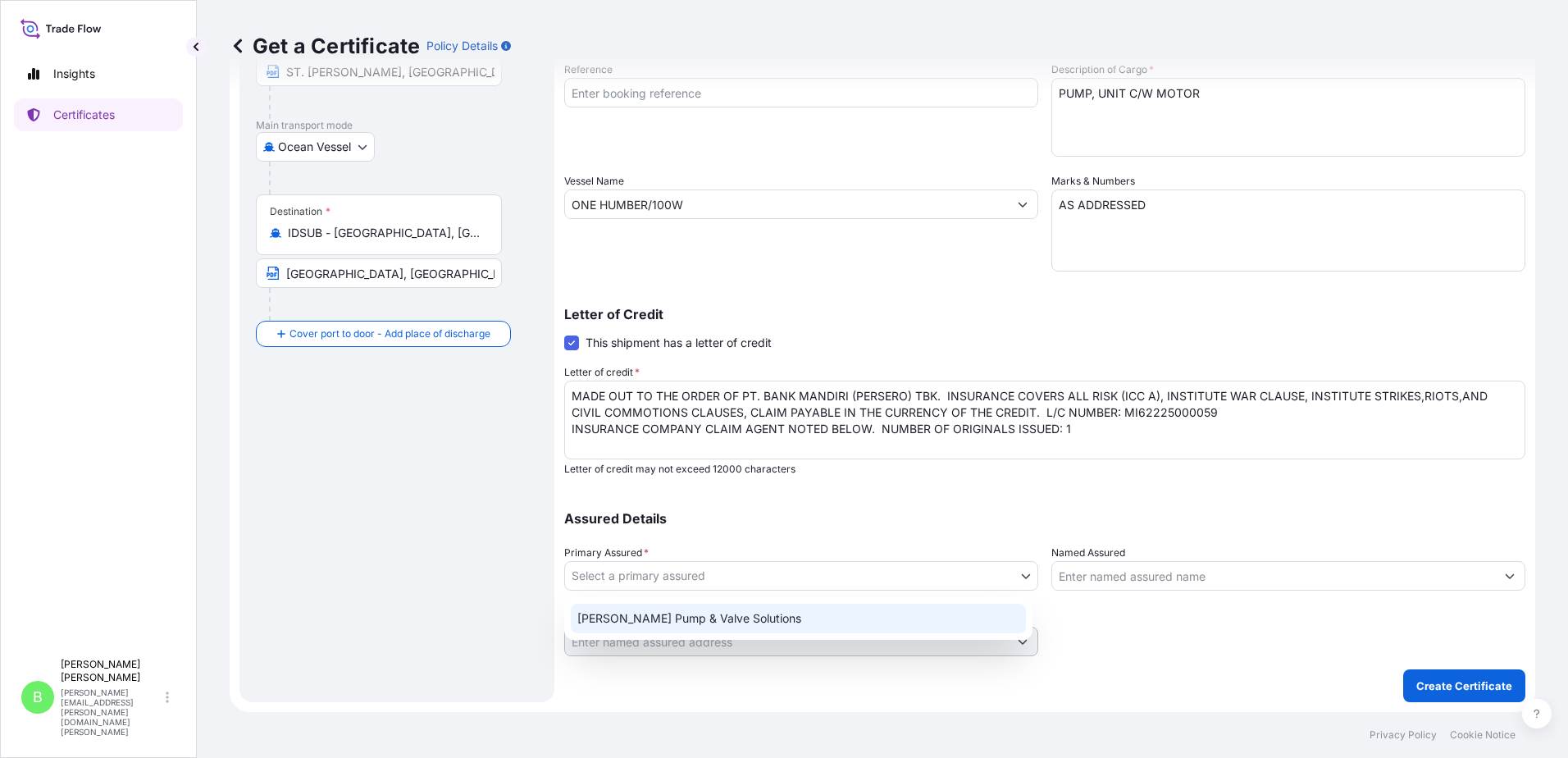
click at [670, 615] on div "Weir Pump & Valve Solutions" at bounding box center [798, 619] width 455 height 30
select select "31794"
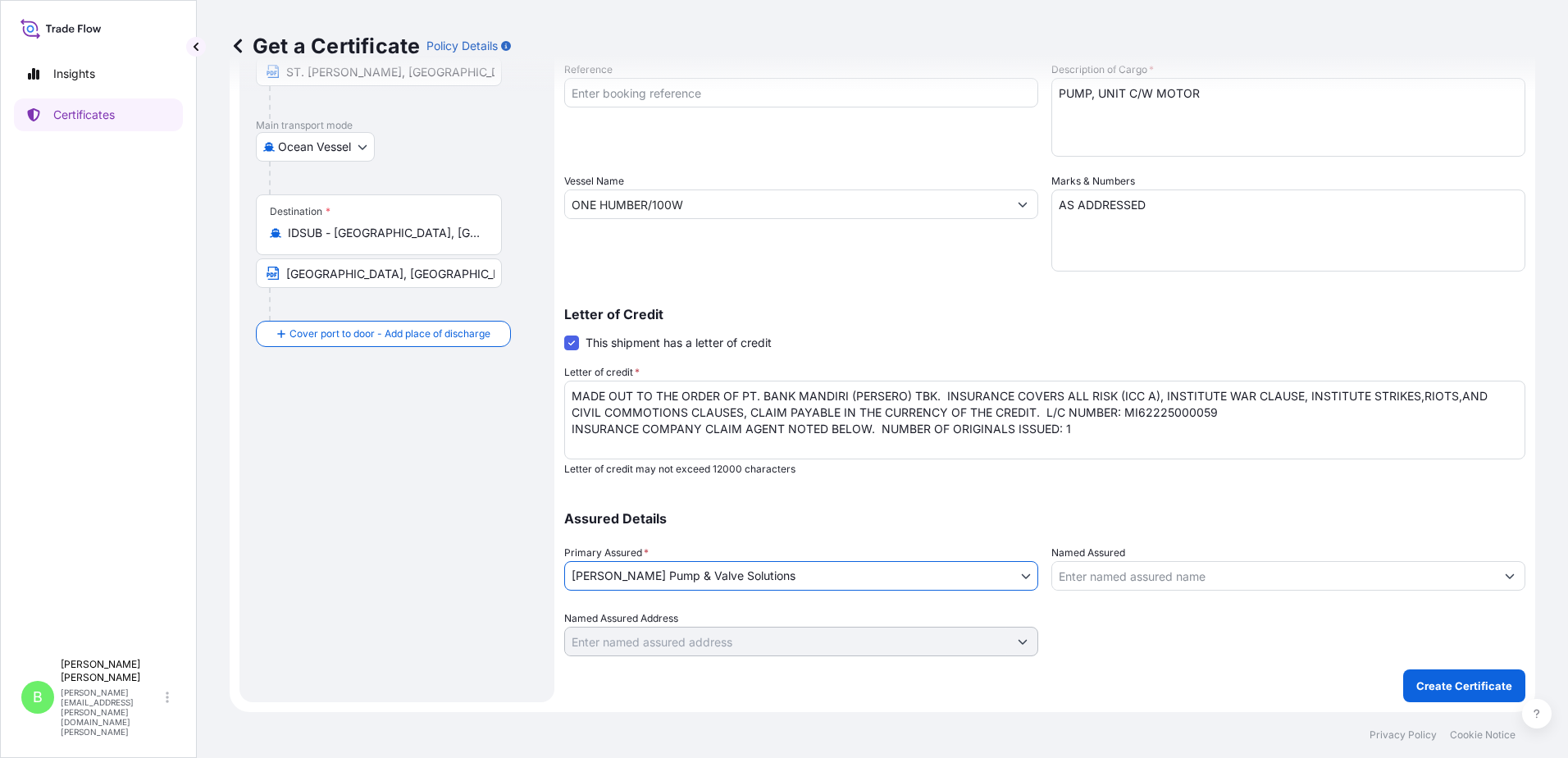
click at [1505, 571] on icon "Show suggestions" at bounding box center [1509, 575] width 10 height 10
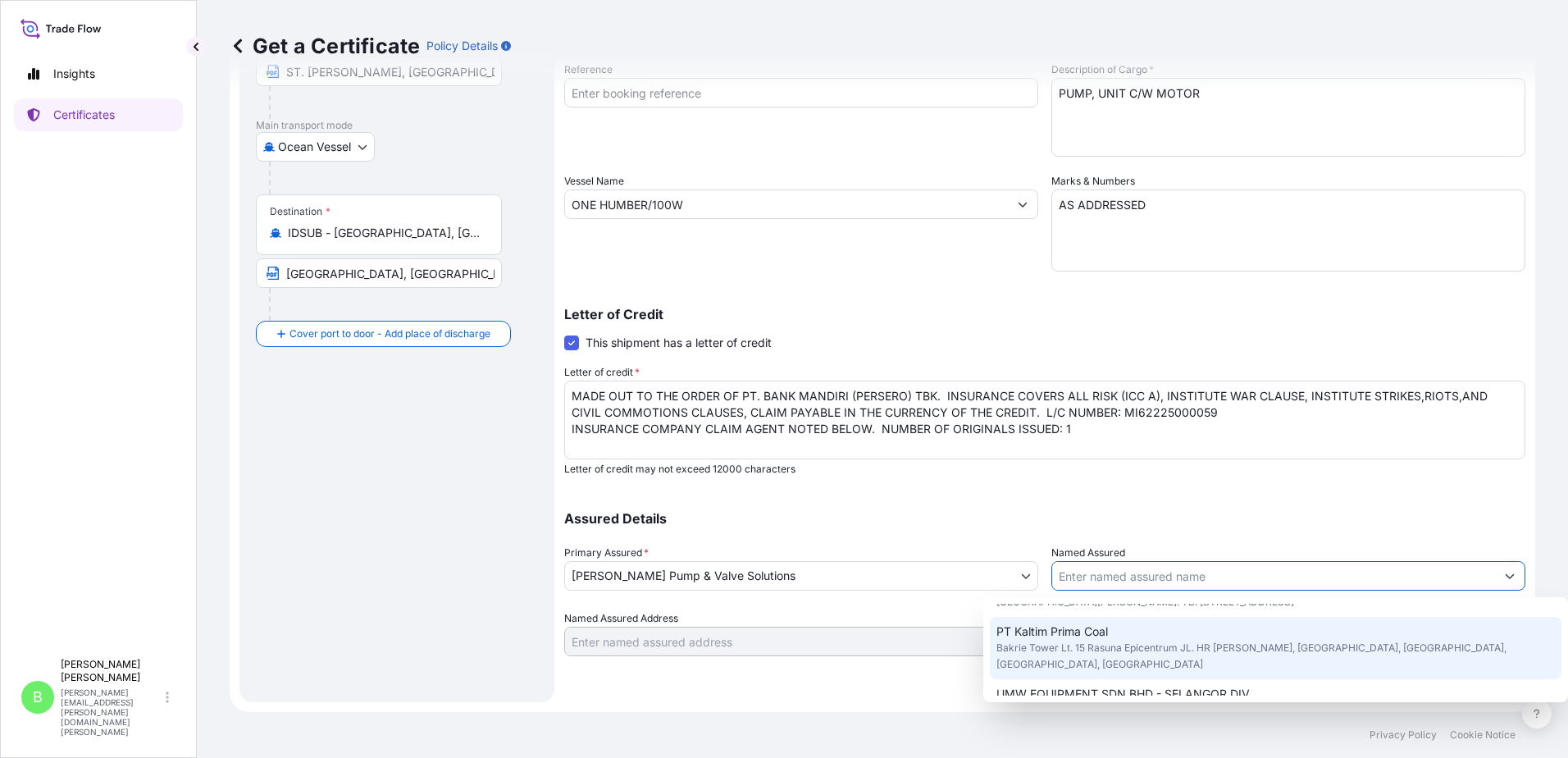
scroll to position [410, 0]
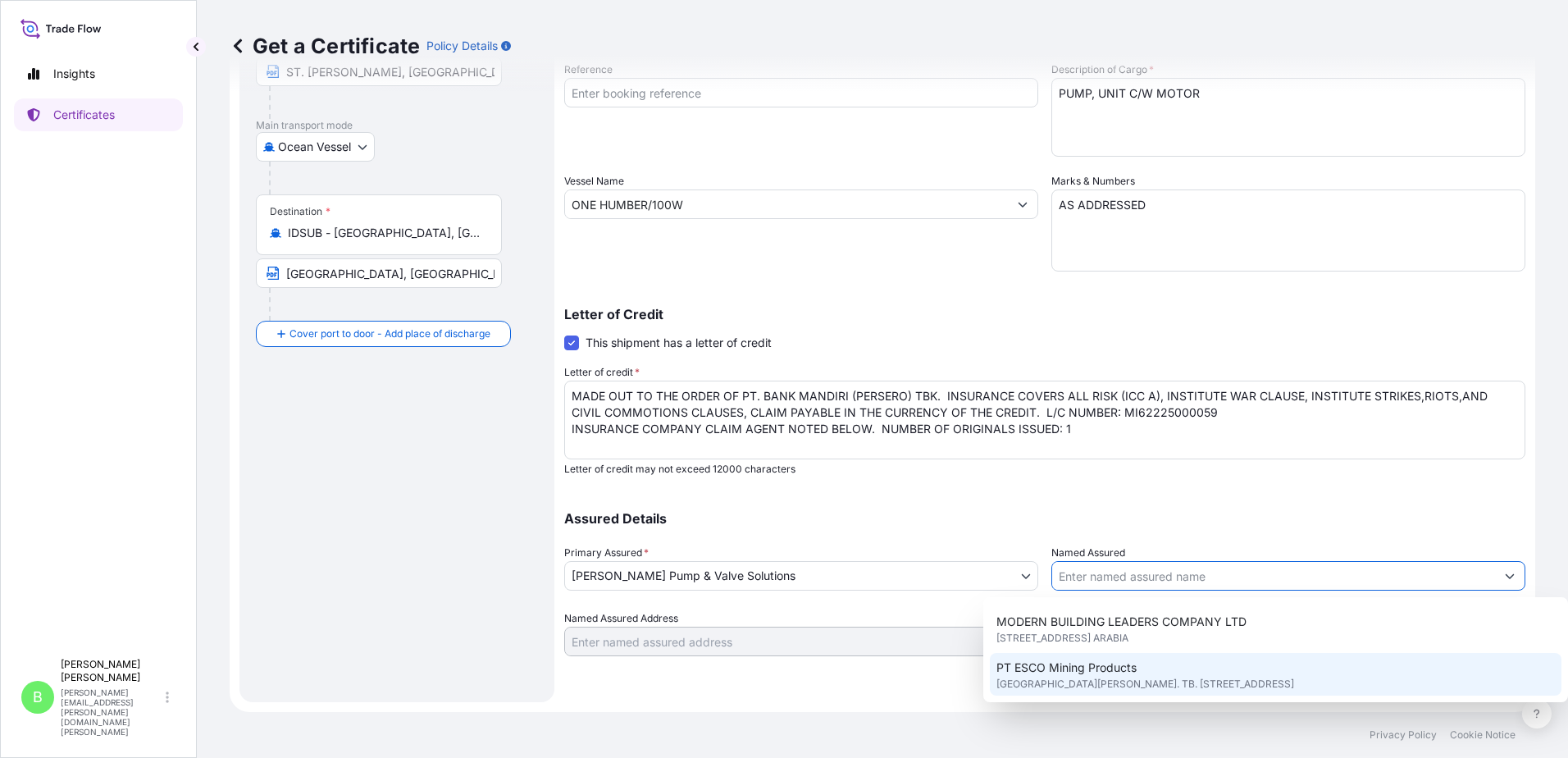
click at [1116, 672] on span "PT ESCO Mining Products" at bounding box center [1066, 667] width 140 height 17
type input "PT ESCO Mining Products"
type input "Cibis Eight Building 3rd Floor # 304 Cibis Park JL. TB. Simatupang No. 2"
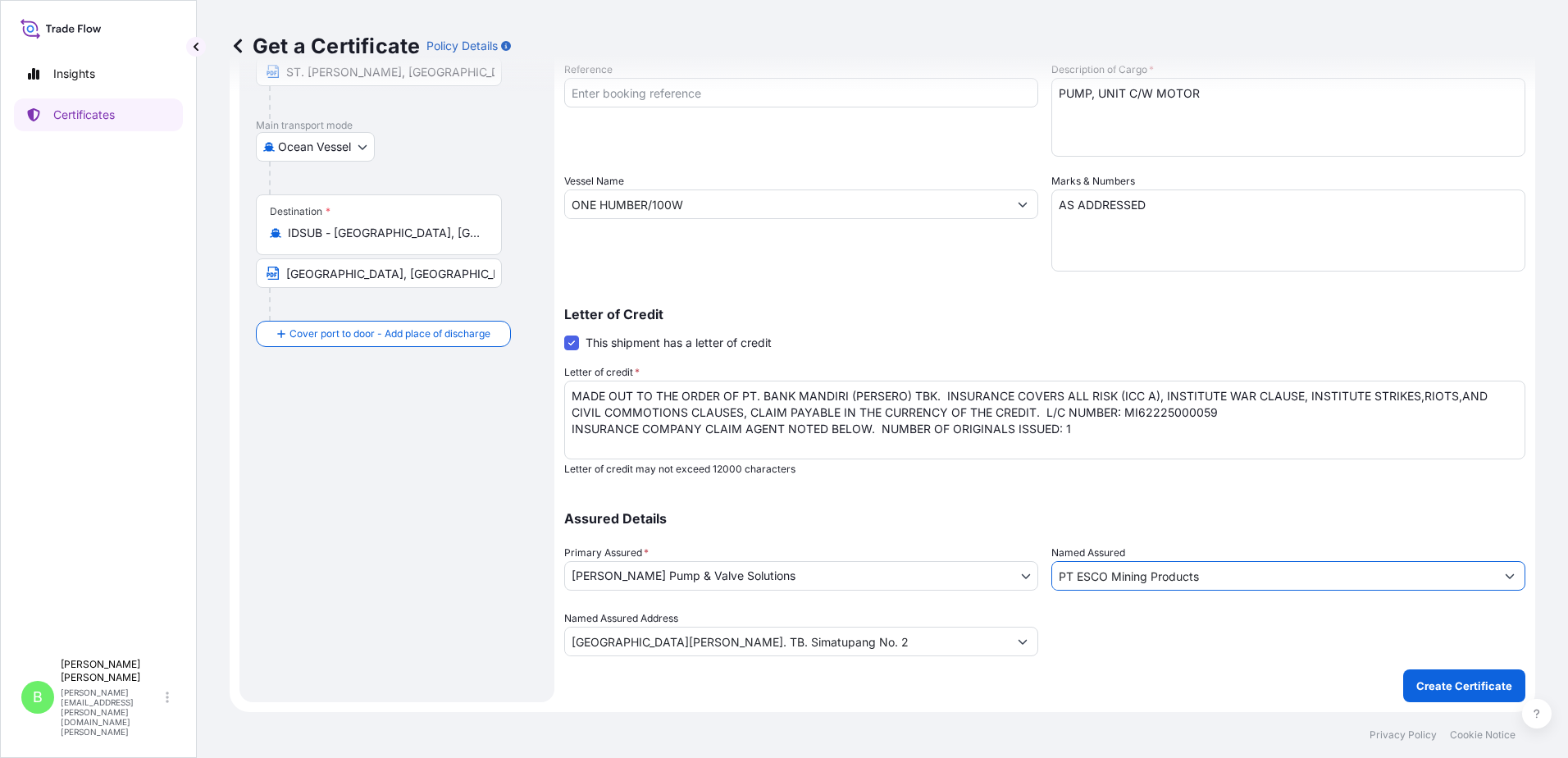
click at [1503, 574] on button "Show suggestions" at bounding box center [1510, 576] width 30 height 30
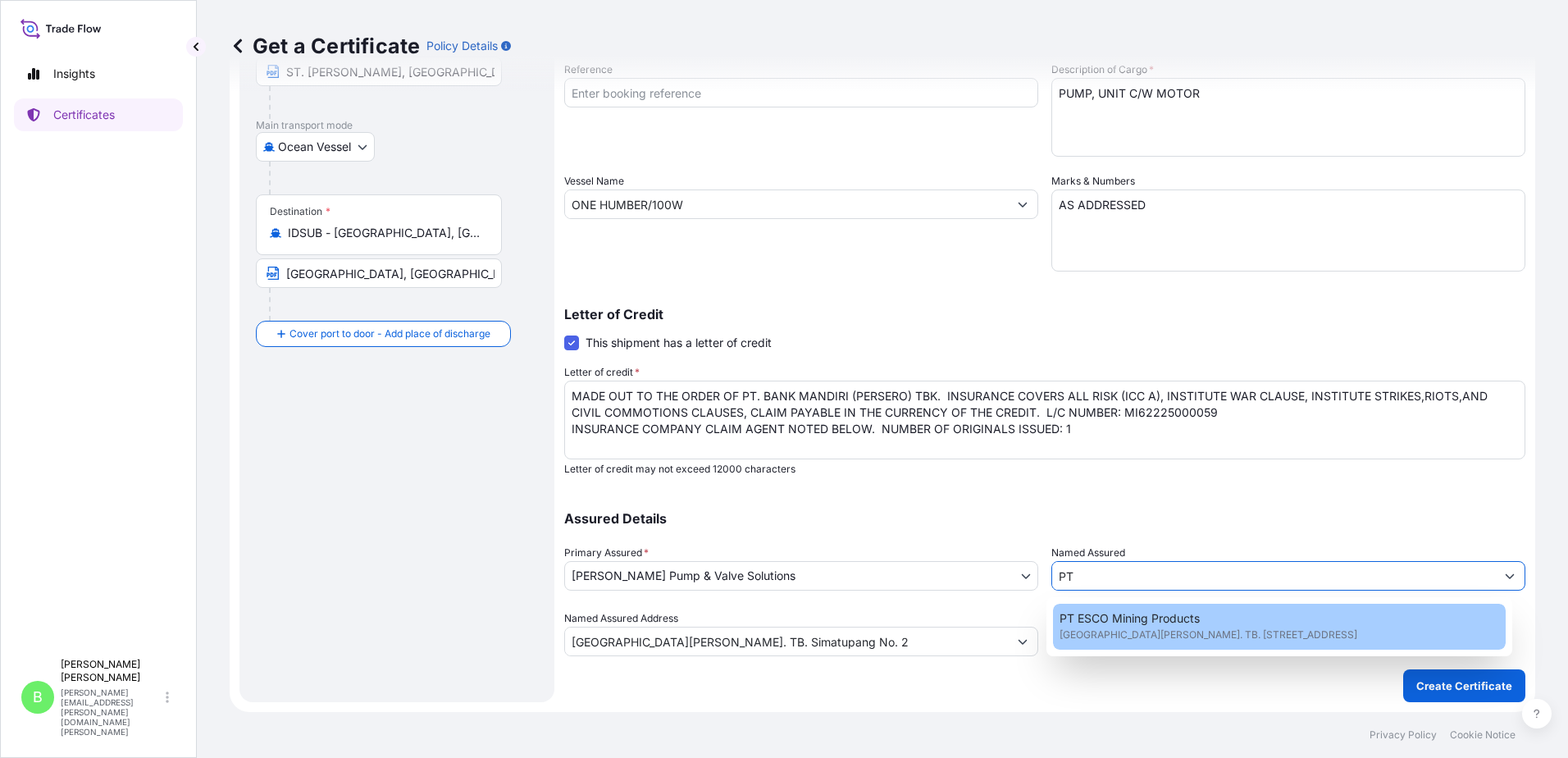
type input "P"
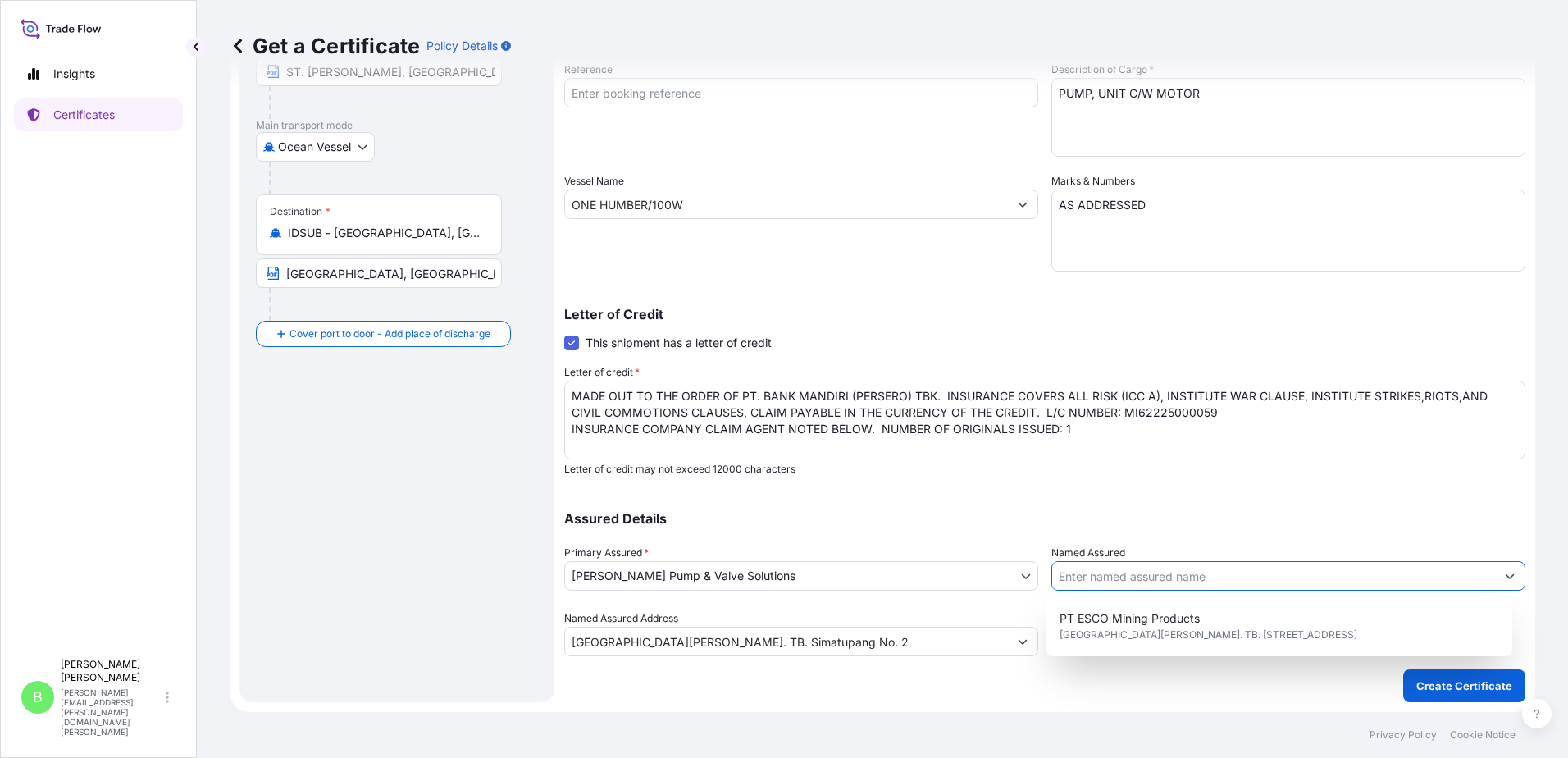
click at [1073, 577] on input "Named Assured" at bounding box center [1274, 576] width 443 height 30
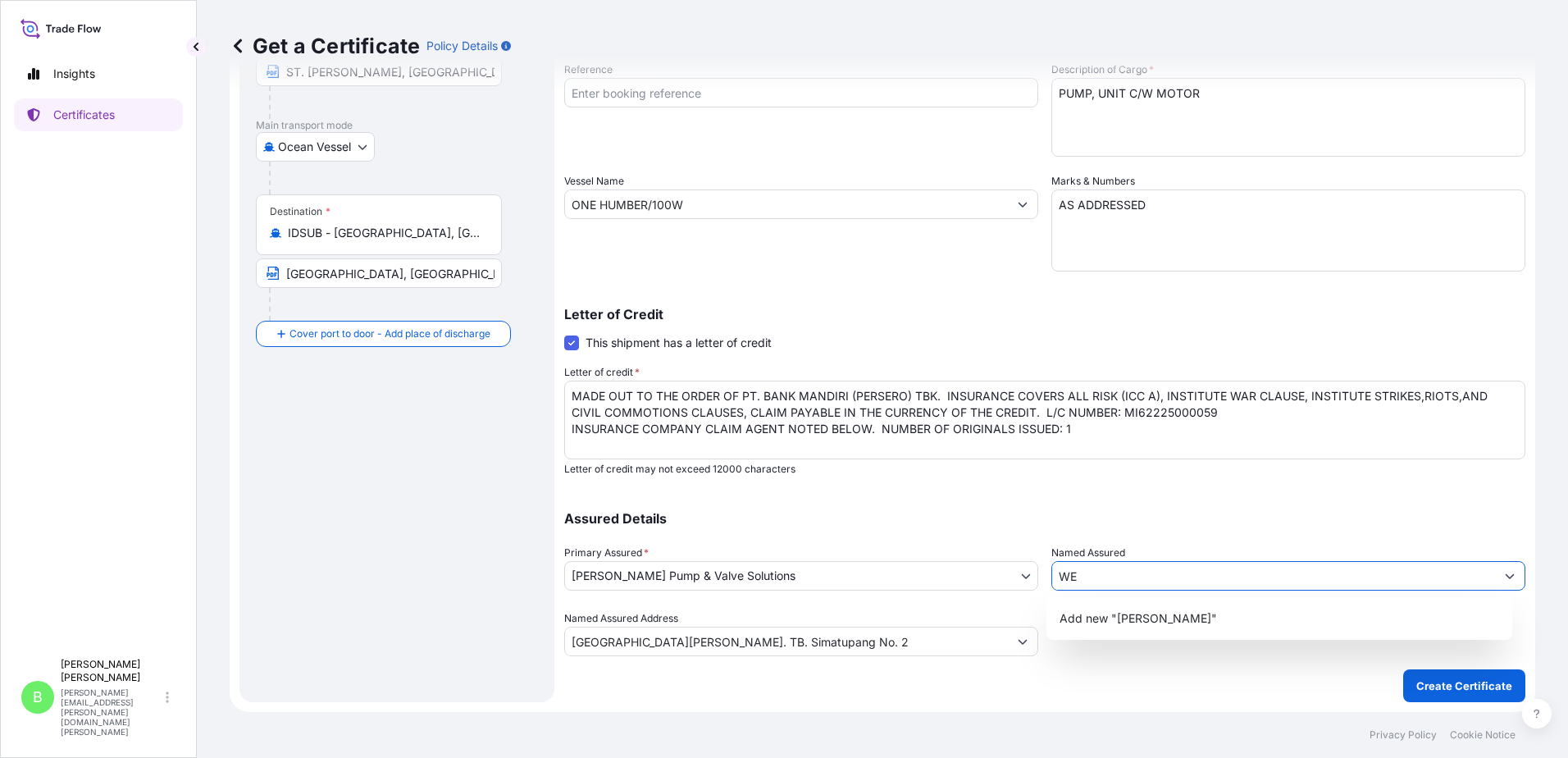
type input "W"
click at [673, 693] on div "Shipment Details Issue date * 14 / 09 / 2025 Date of Departure * 14 / 09 / 2025…" at bounding box center [1045, 288] width 961 height 827
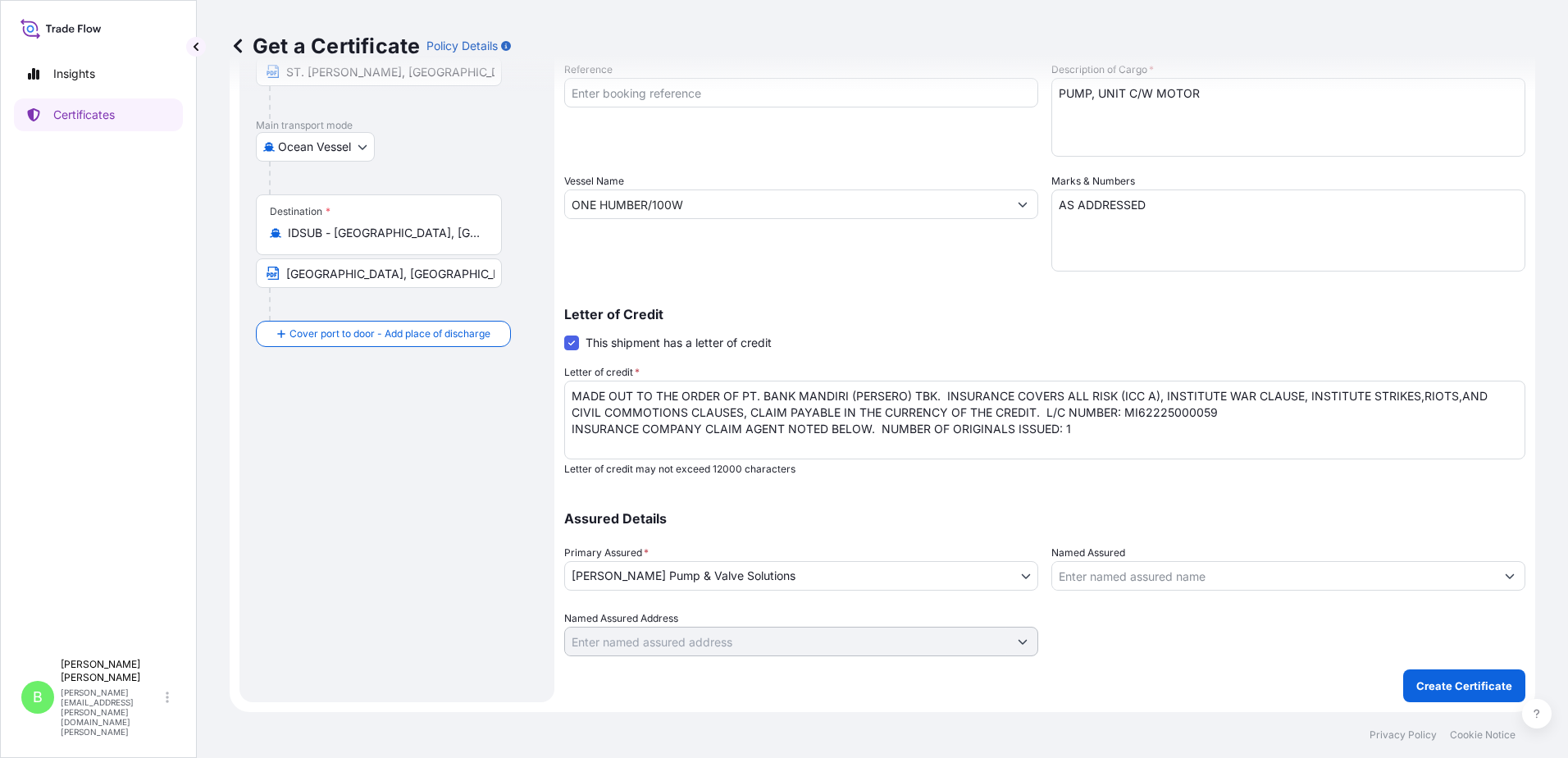
click at [356, 480] on div "Route Details Reset Route Details Cover door to port - Add loading place Place …" at bounding box center [397, 288] width 282 height 795
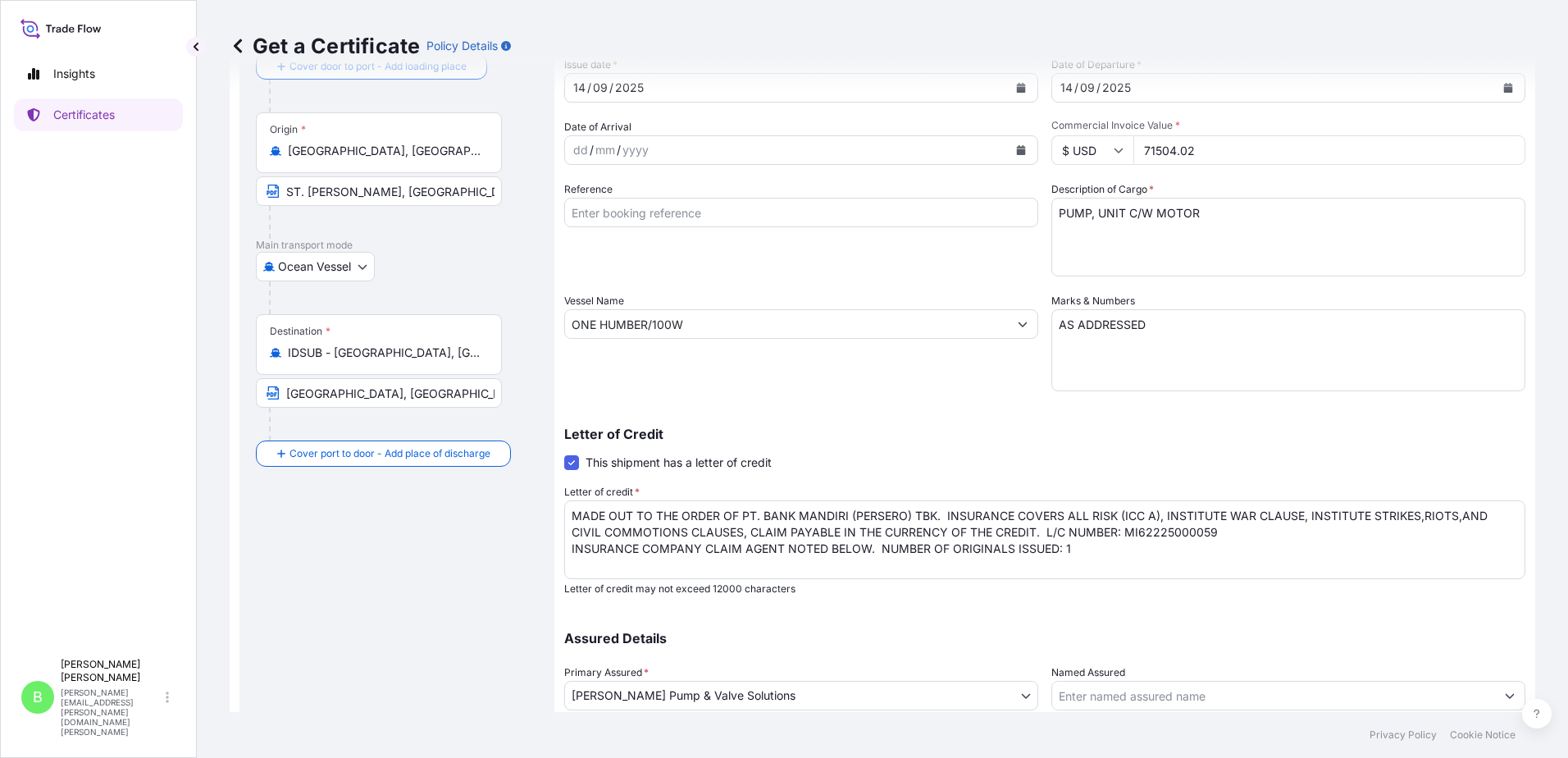
scroll to position [228, 0]
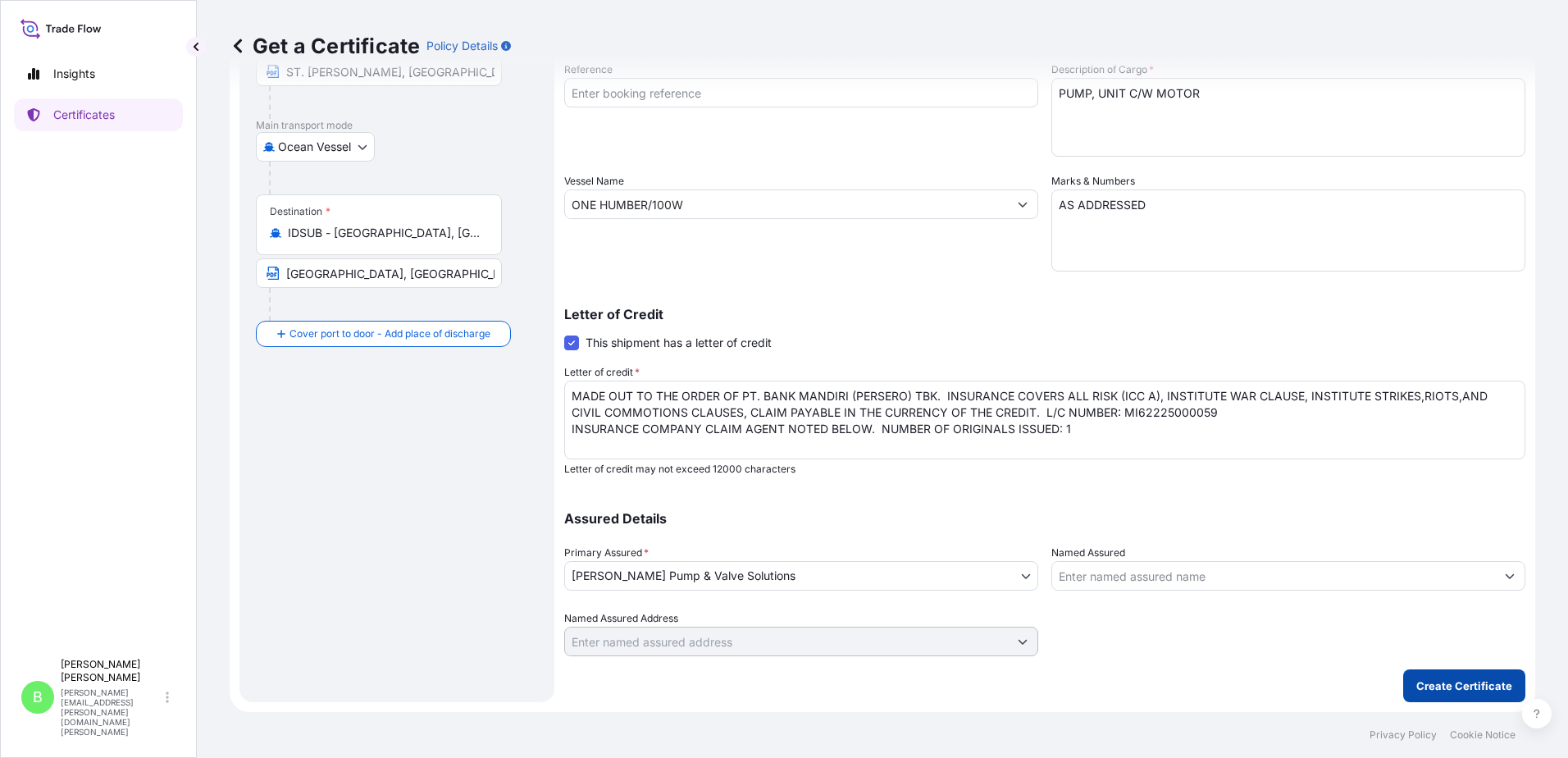
click at [1445, 686] on p "Create Certificate" at bounding box center [1465, 685] width 96 height 17
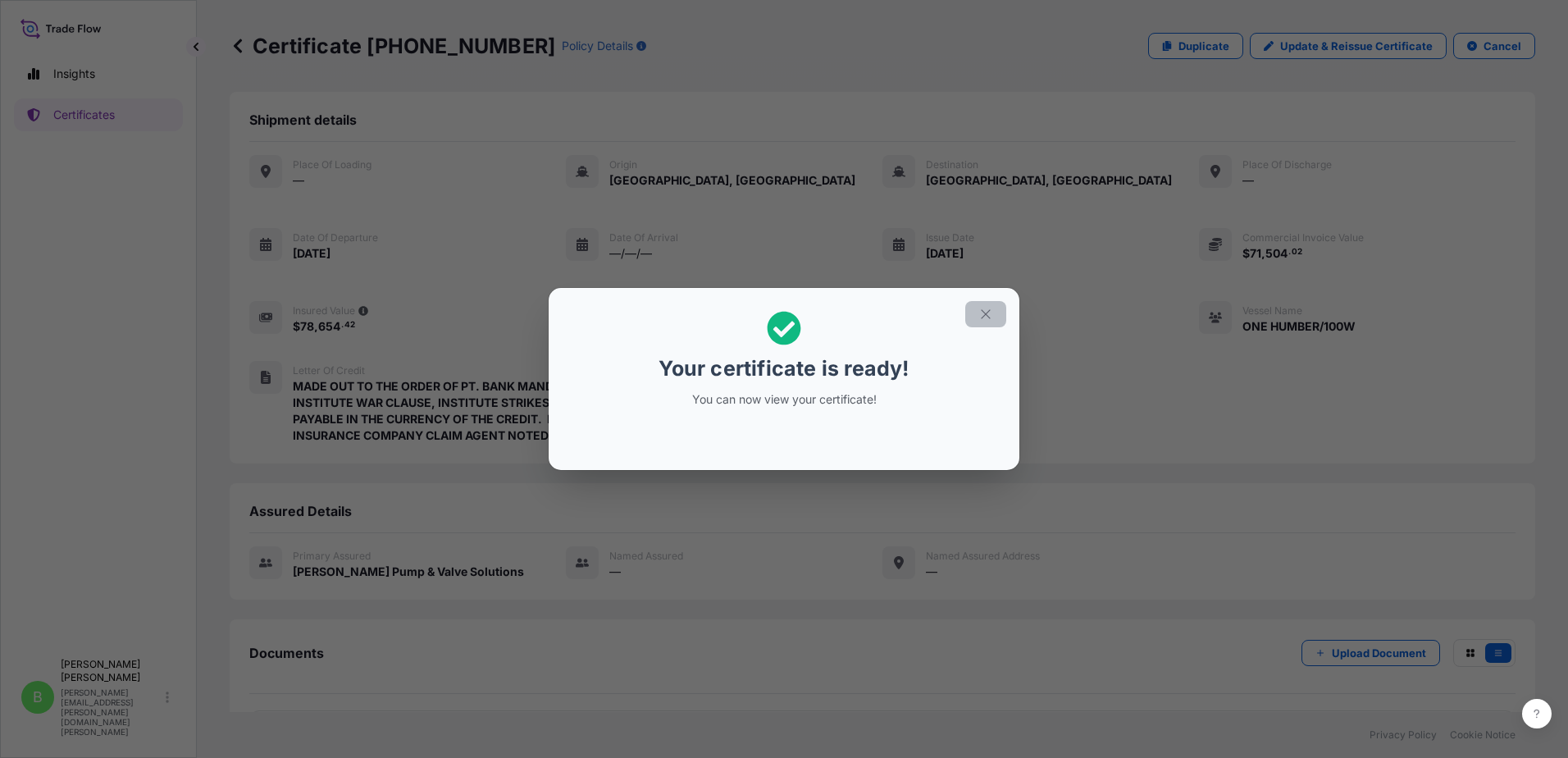
click at [982, 317] on icon "button" at bounding box center [986, 313] width 15 height 15
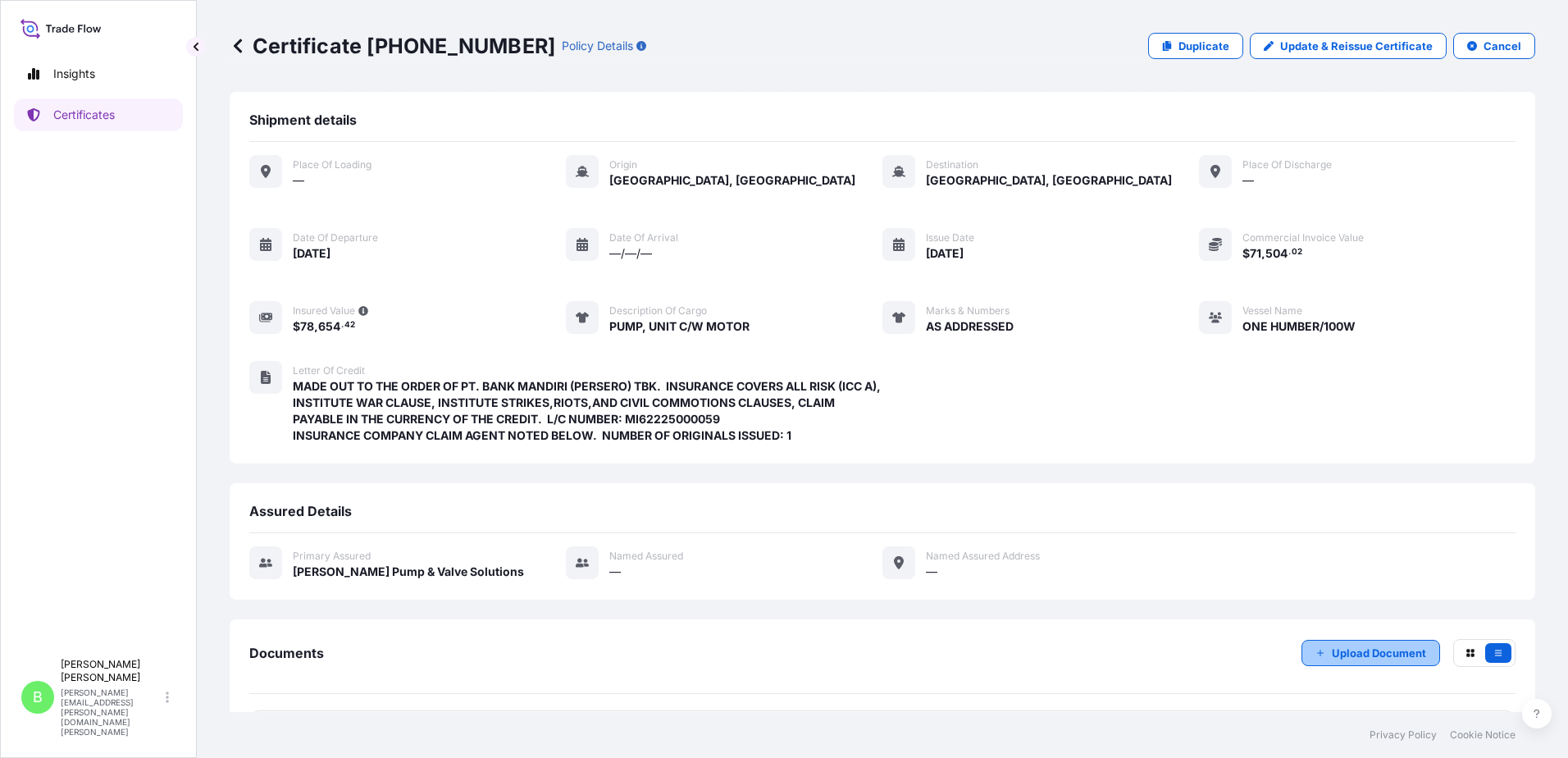
click at [1361, 646] on p "Upload Document" at bounding box center [1380, 652] width 95 height 17
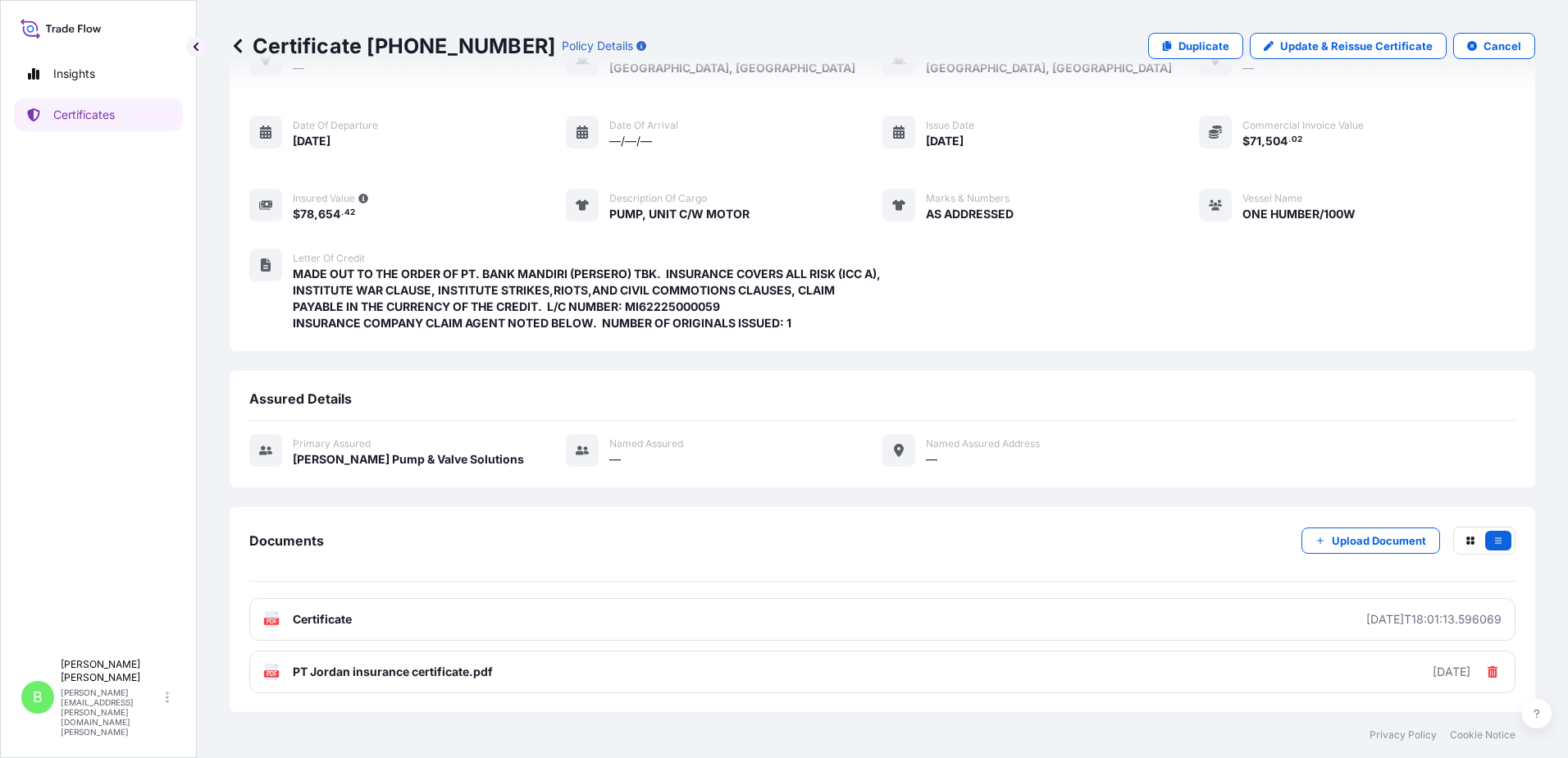
scroll to position [113, 0]
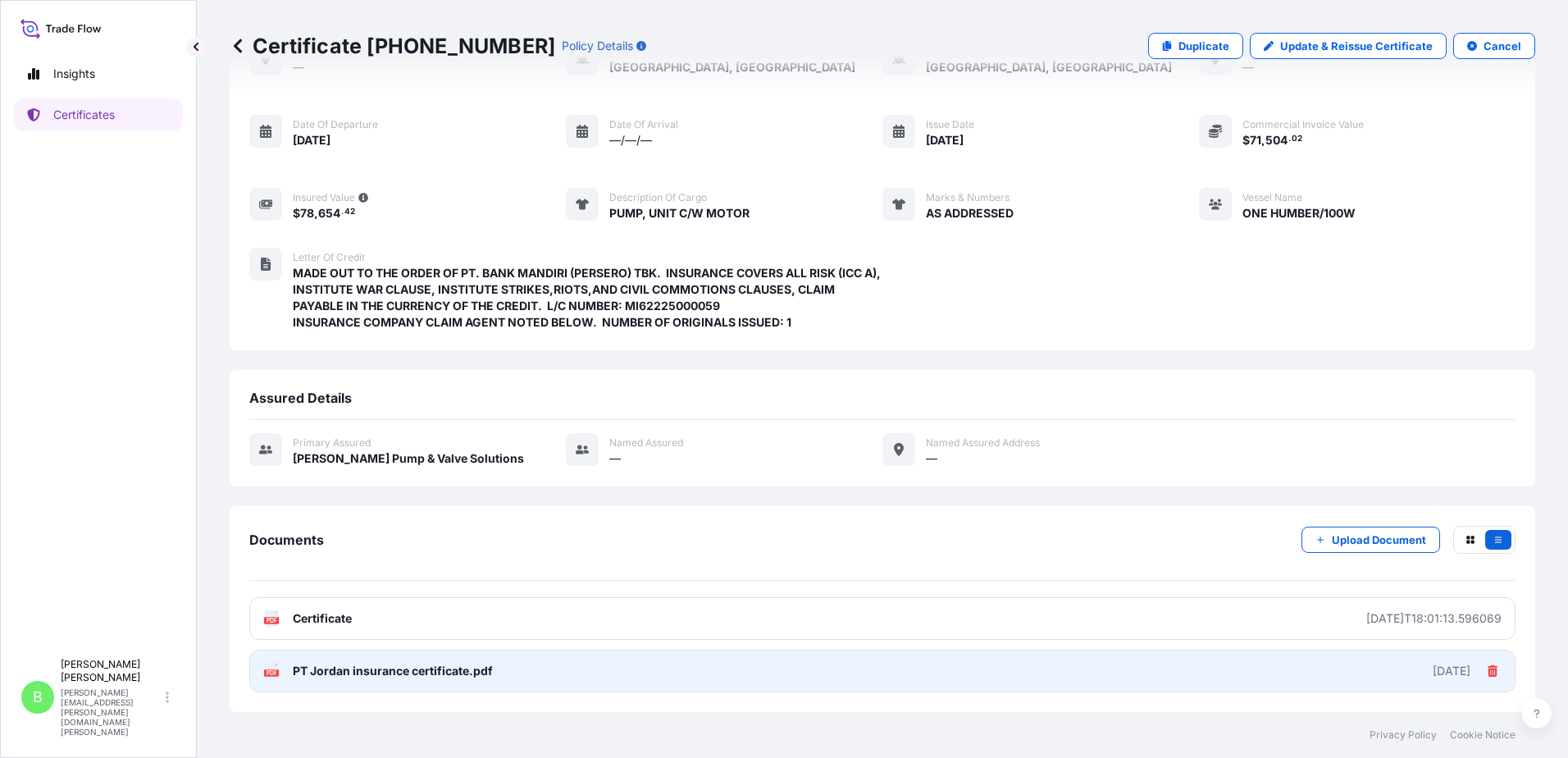
click at [347, 668] on span "PT Jordan insurance certificate.pdf" at bounding box center [392, 670] width 200 height 17
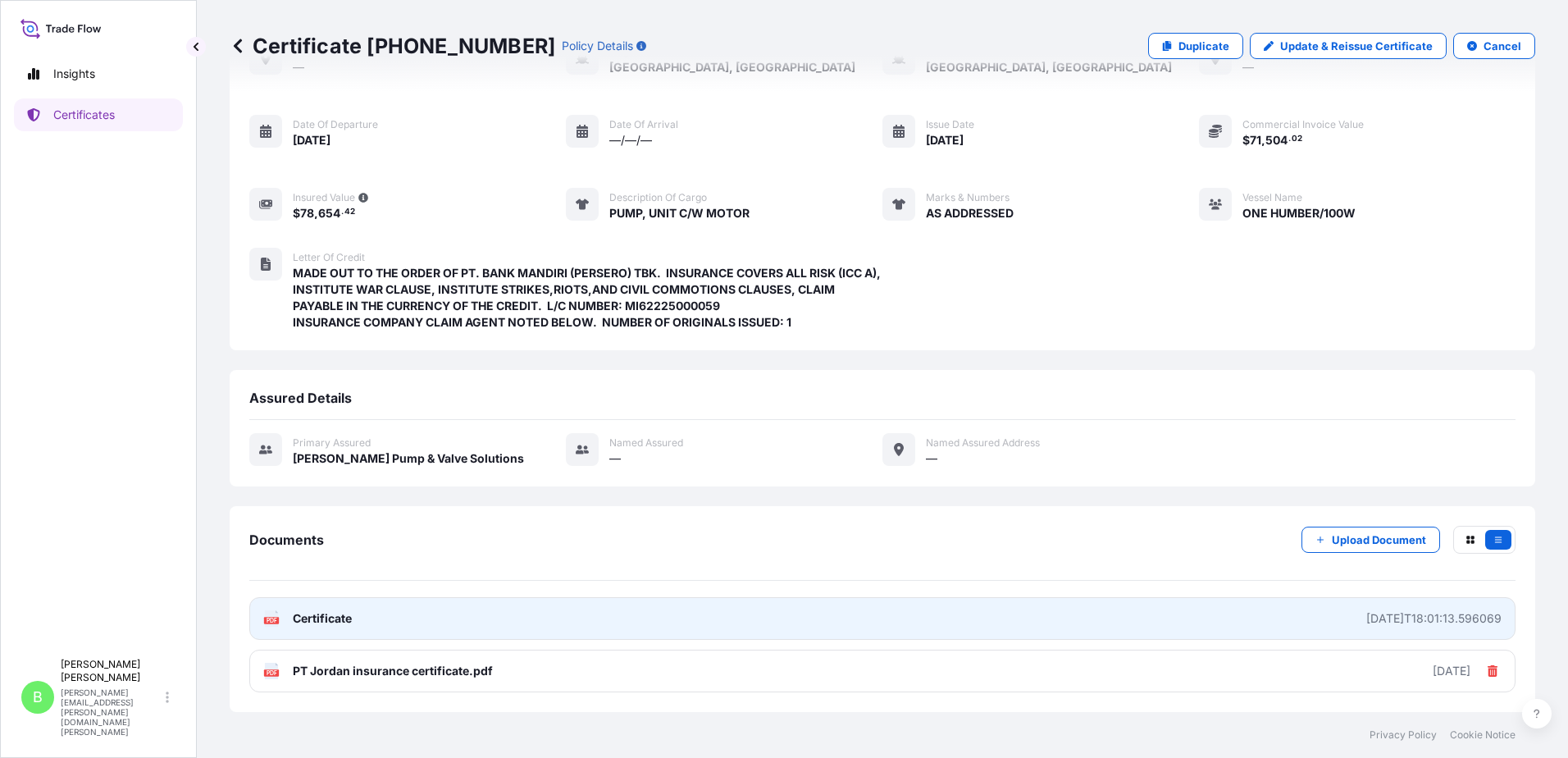
click at [323, 615] on span "Certificate" at bounding box center [321, 618] width 59 height 17
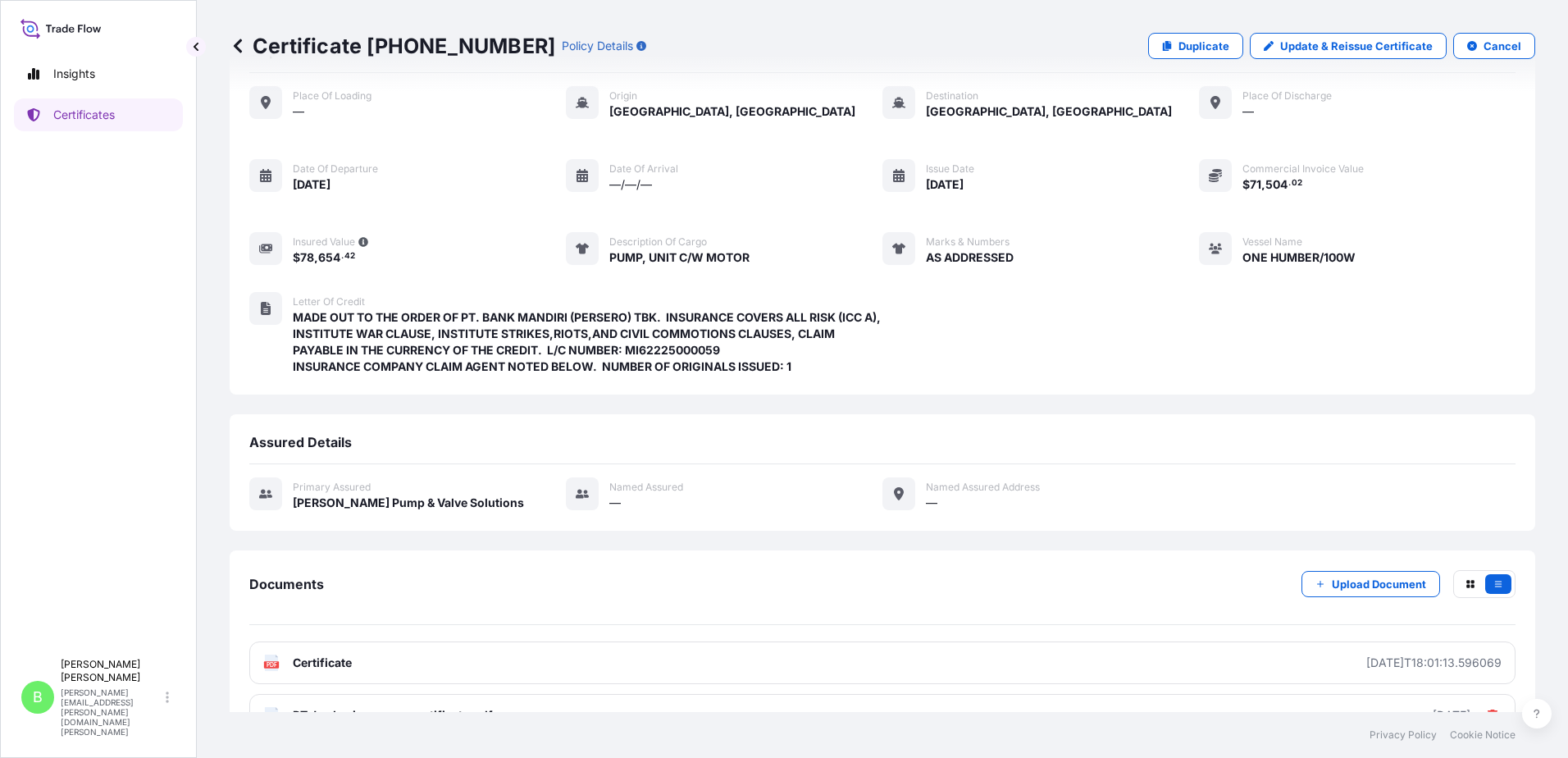
scroll to position [0, 0]
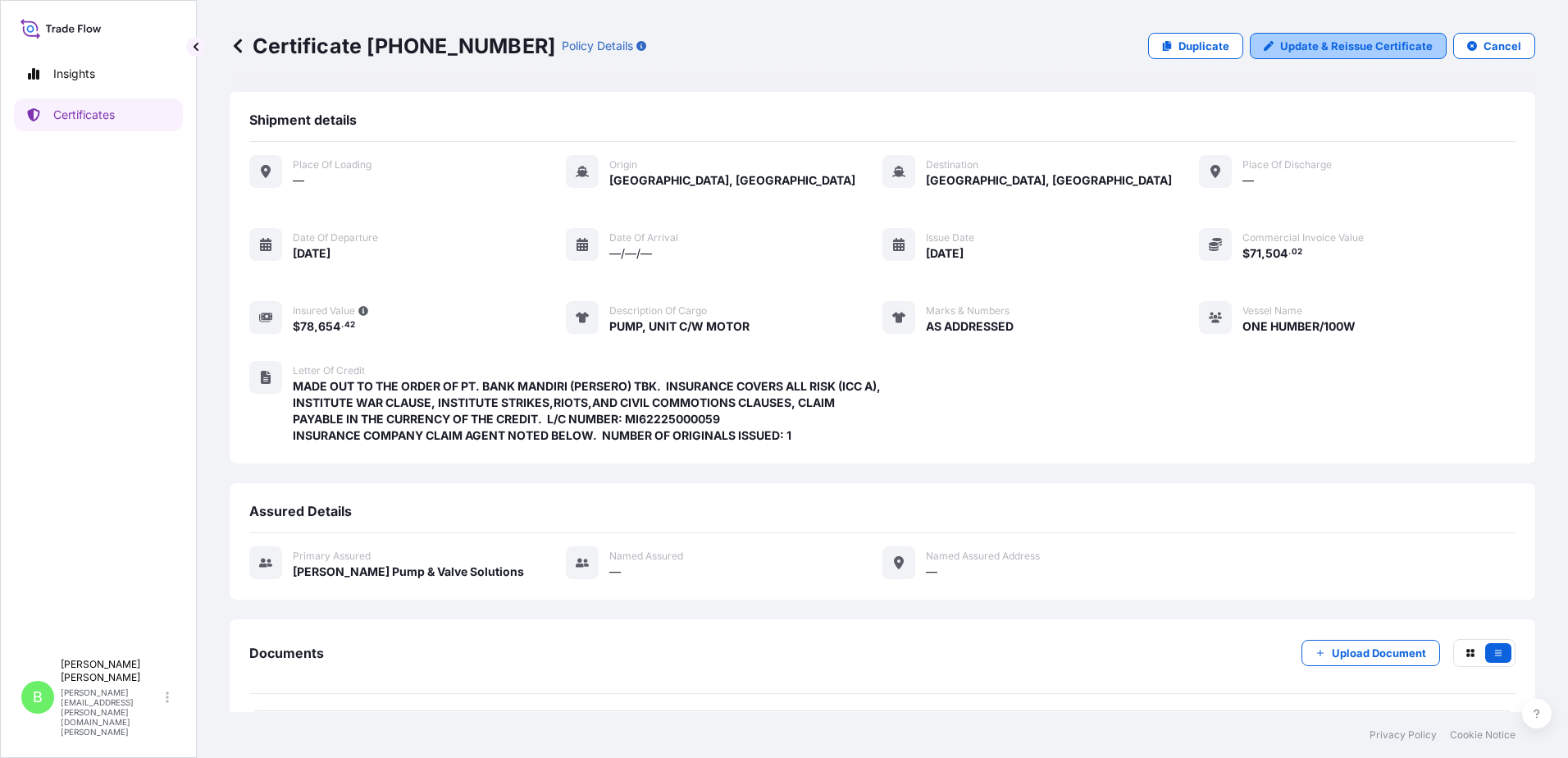
click at [1347, 39] on p "Update & Reissue Certificate" at bounding box center [1357, 46] width 152 height 17
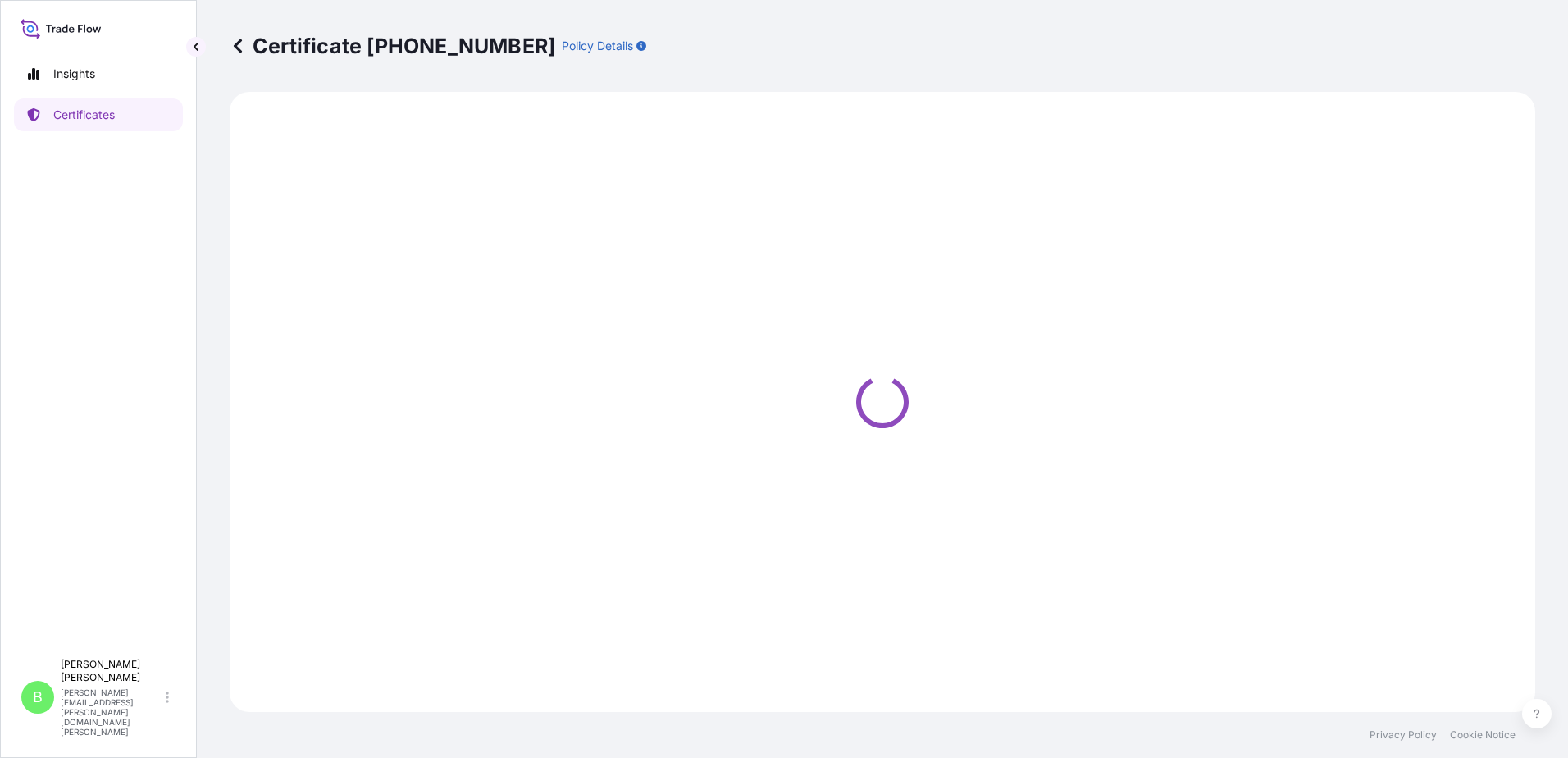
select select "Ocean Vessel"
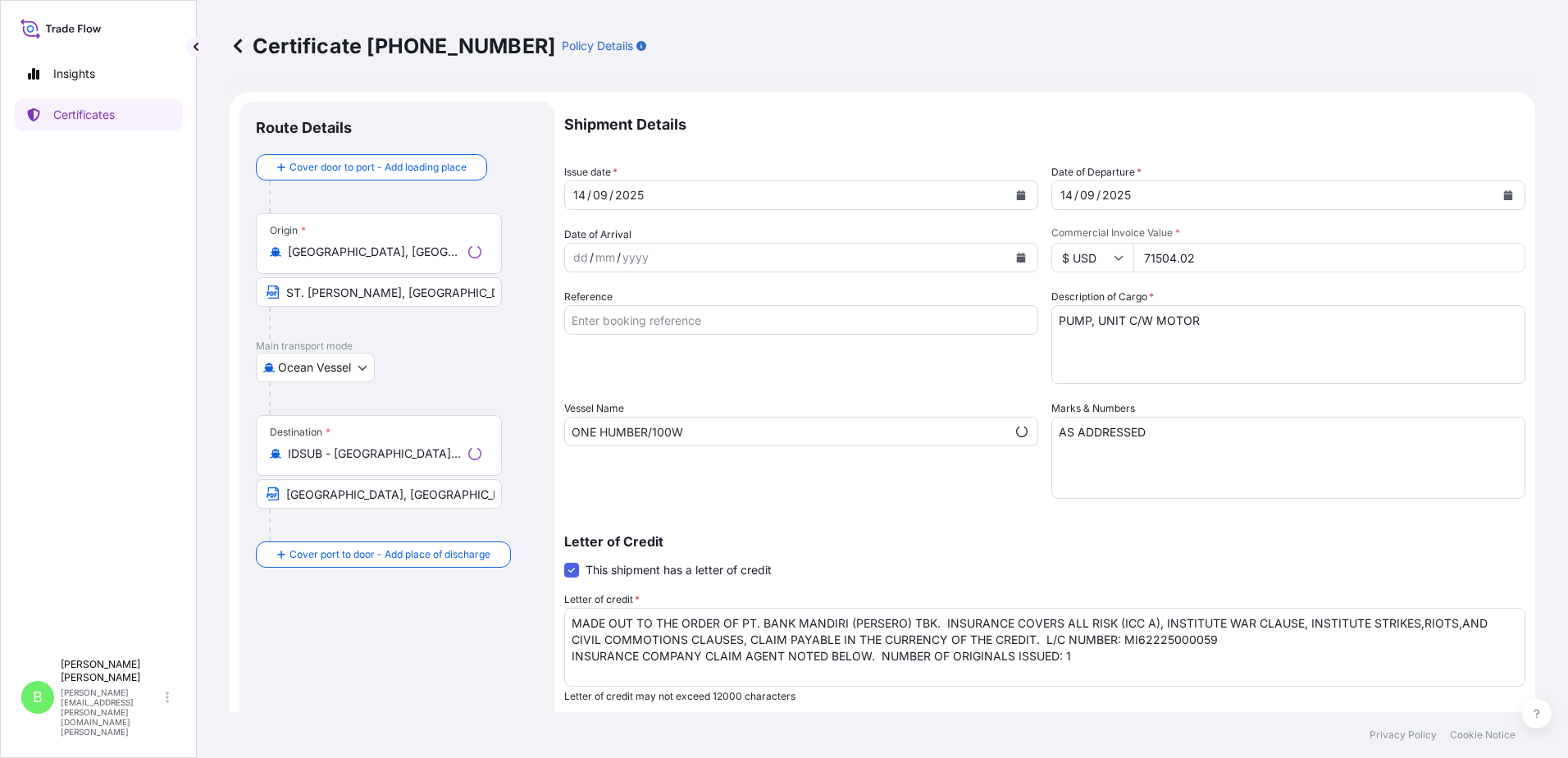
select select "31794"
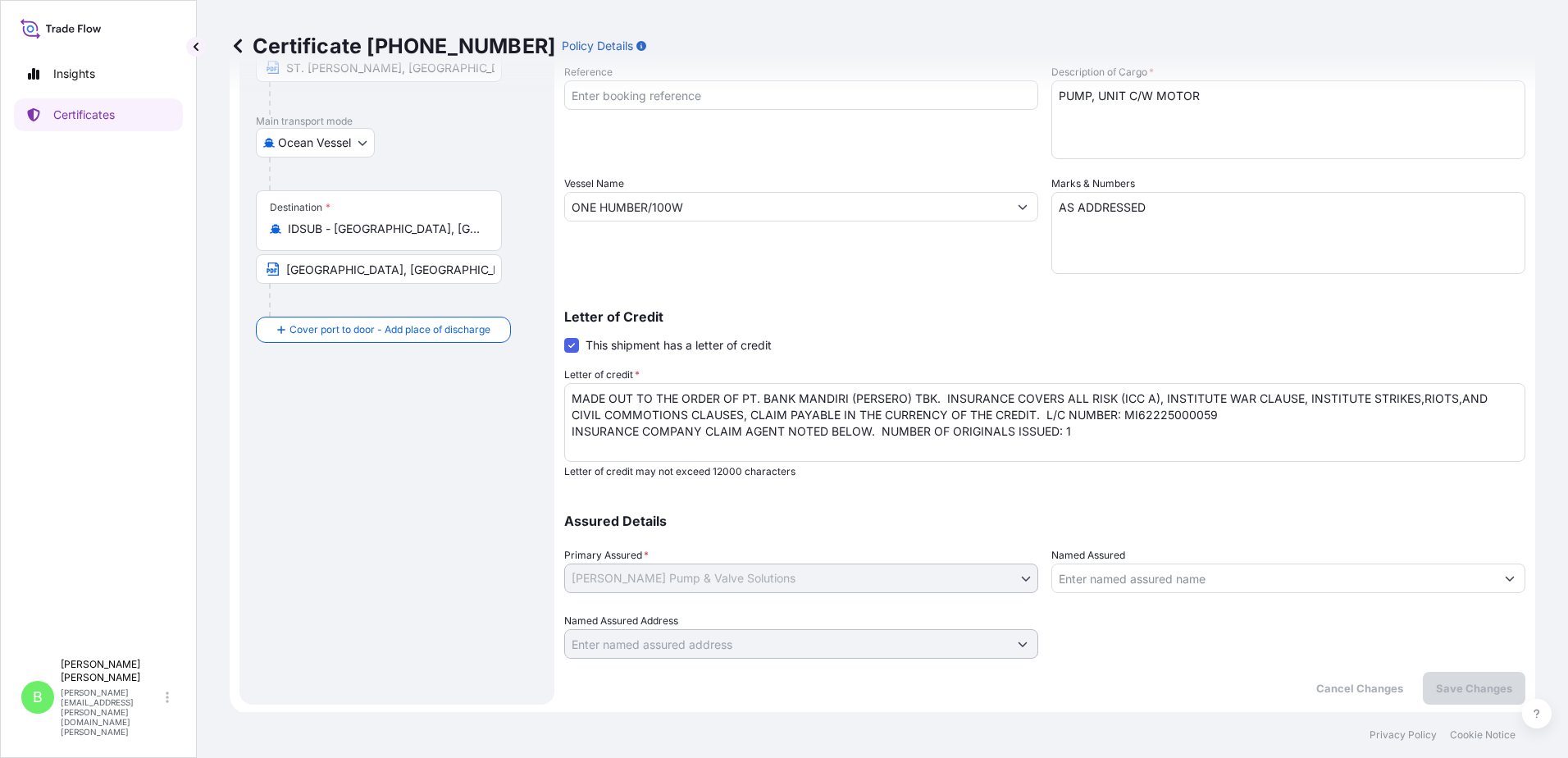
scroll to position [228, 0]
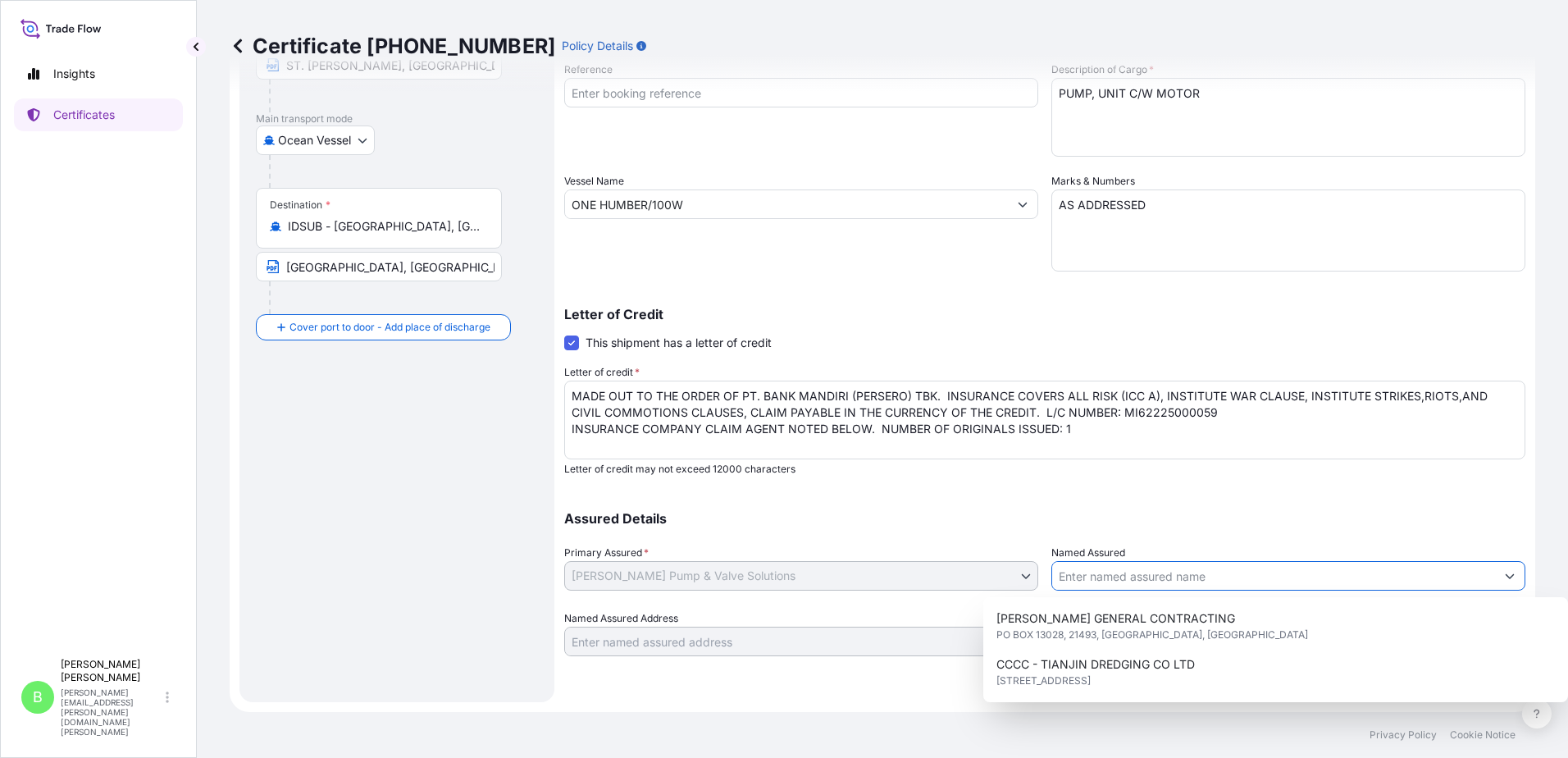
click at [1069, 569] on input "Named Assured" at bounding box center [1274, 576] width 443 height 30
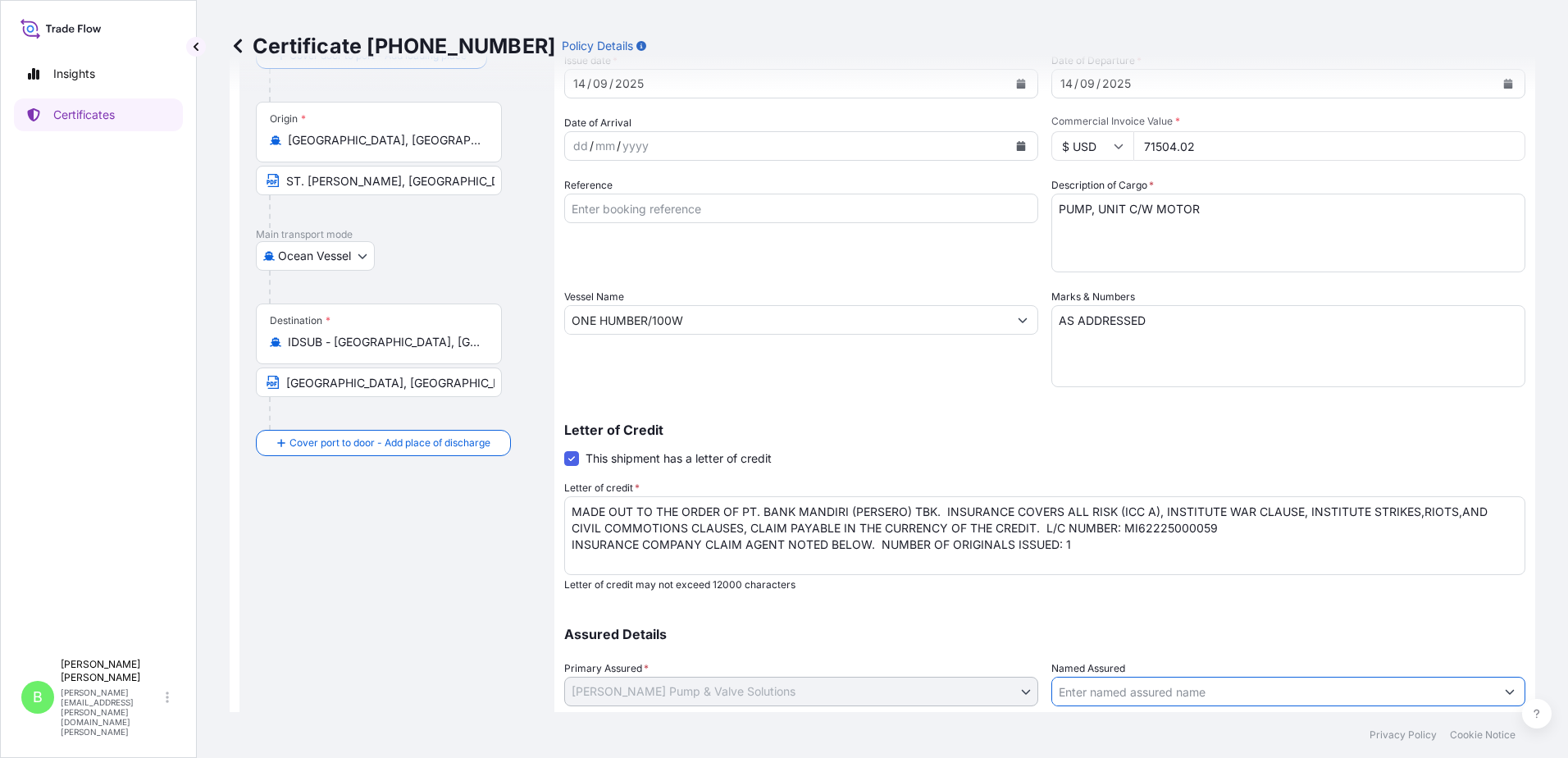
scroll to position [0, 0]
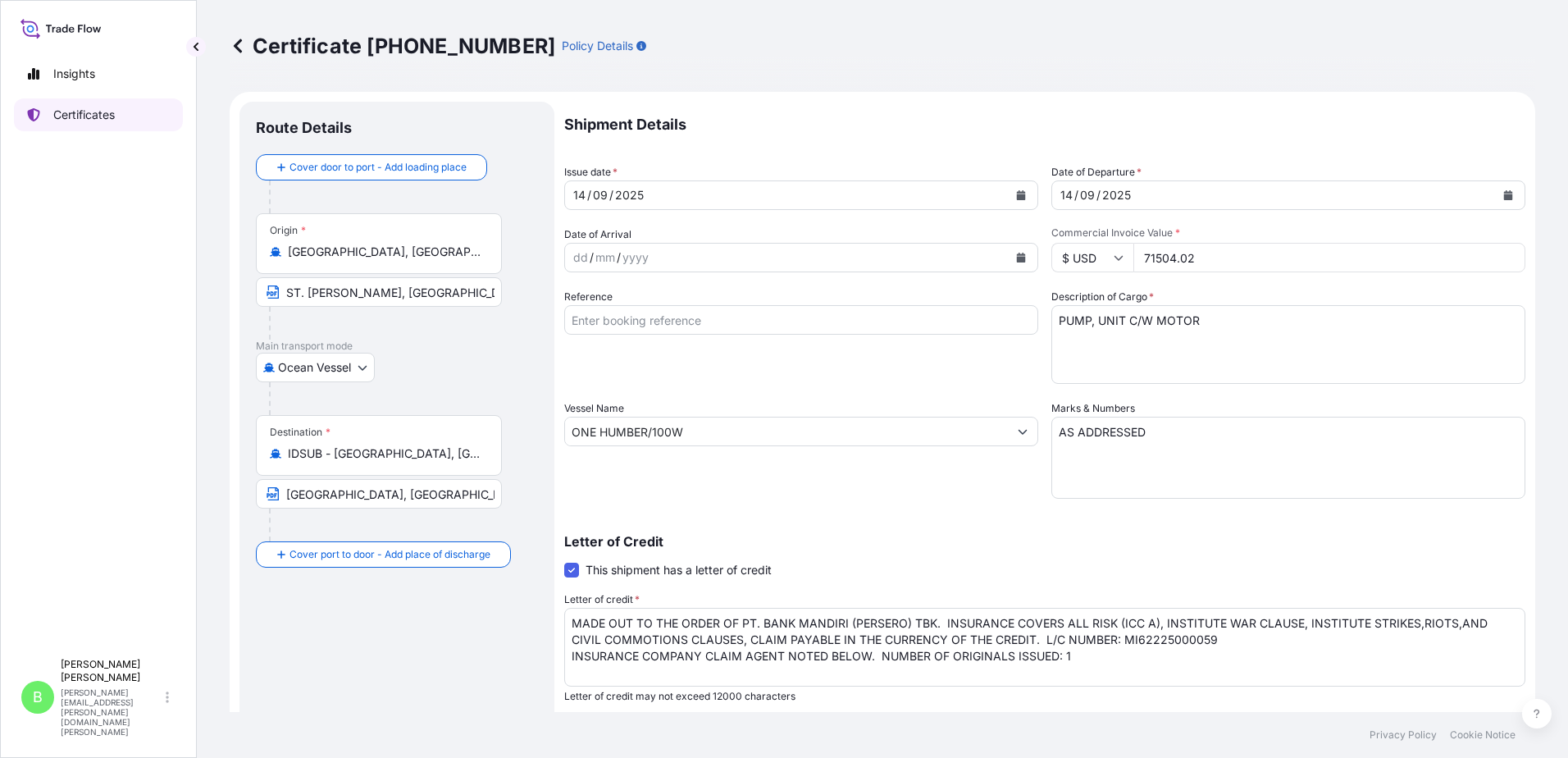
click at [76, 115] on p "Certificates" at bounding box center [84, 115] width 61 height 17
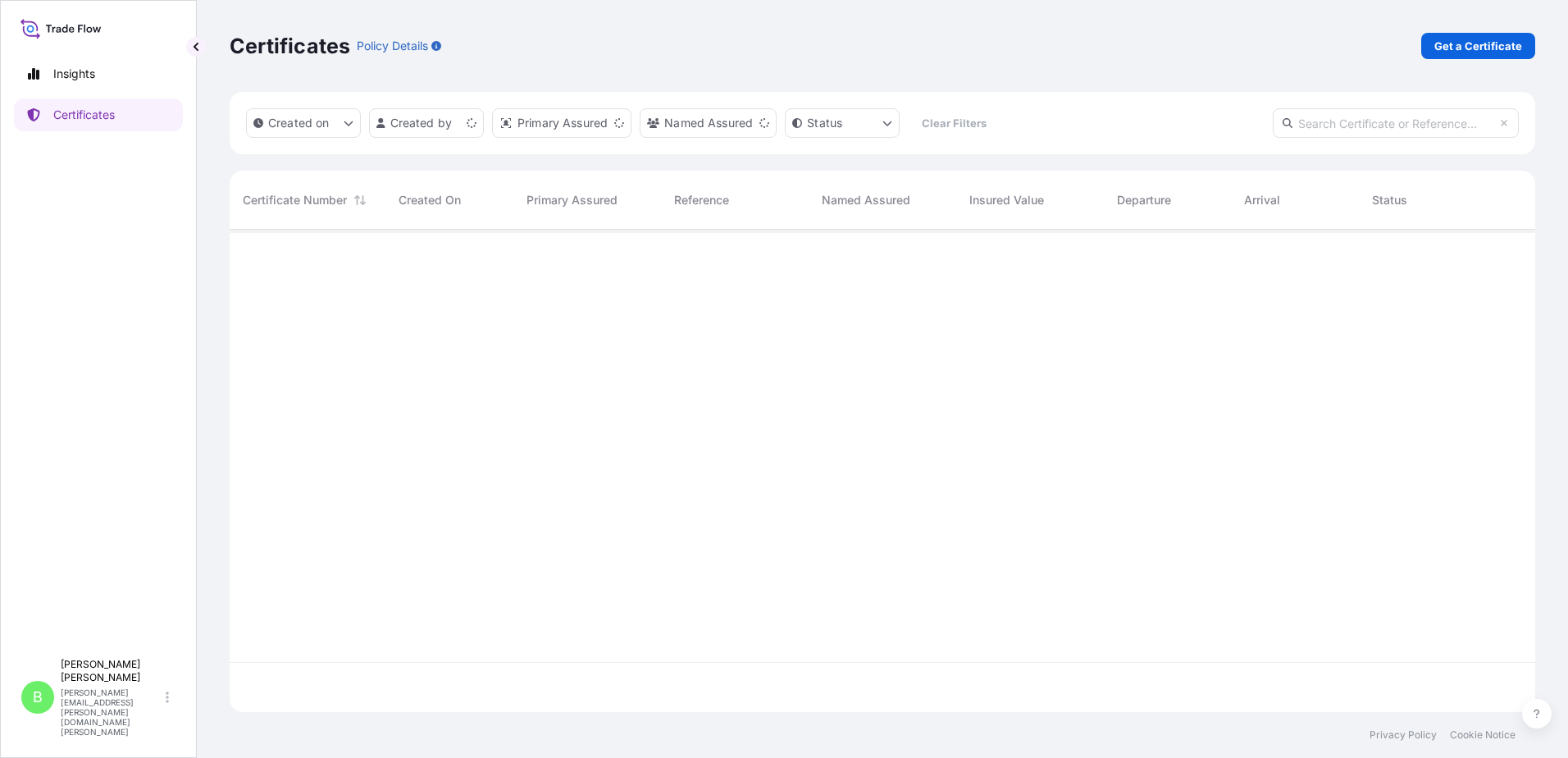
scroll to position [479, 1294]
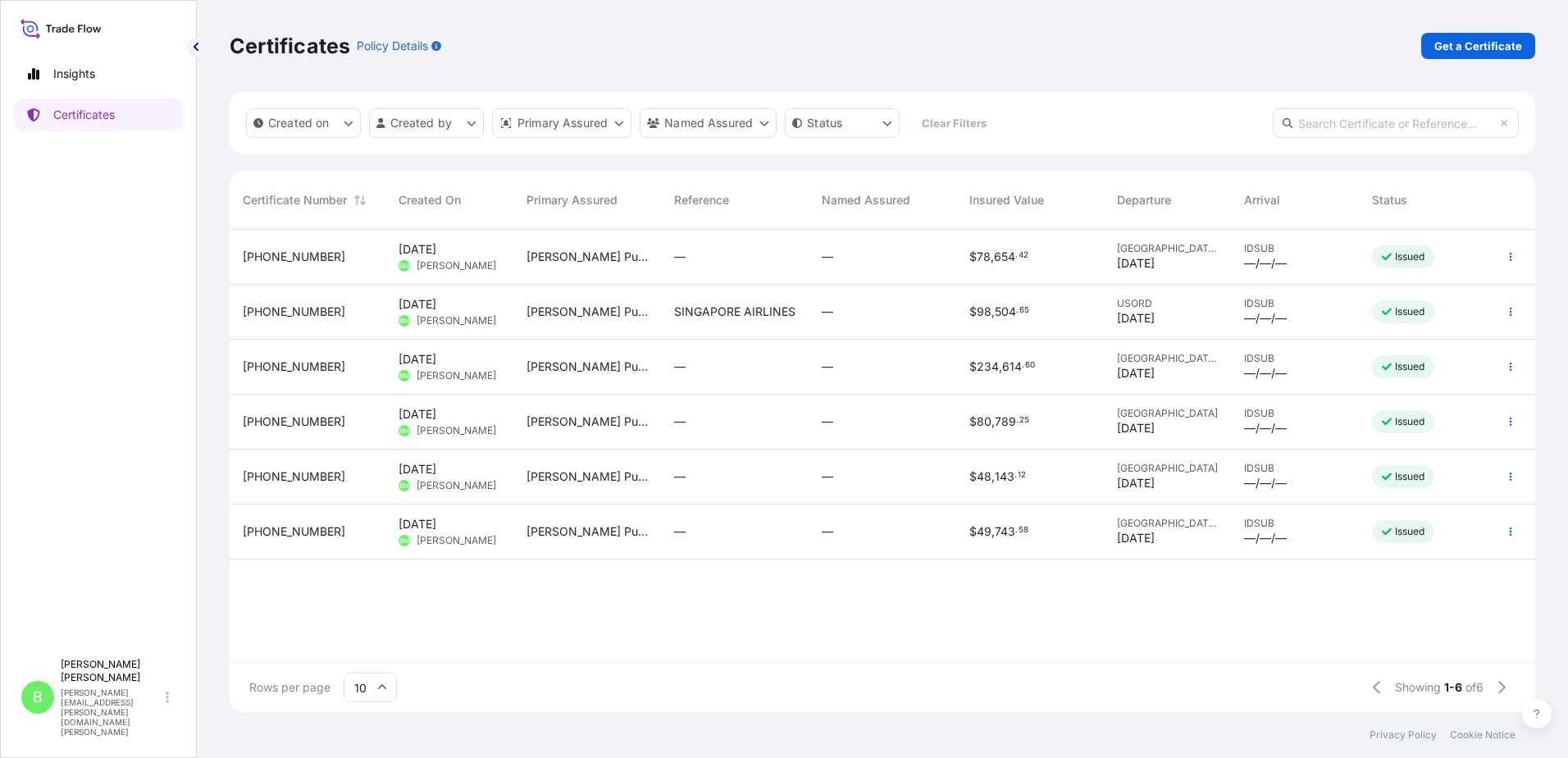
click at [423, 253] on span "17 Sep 2025" at bounding box center [417, 249] width 38 height 17
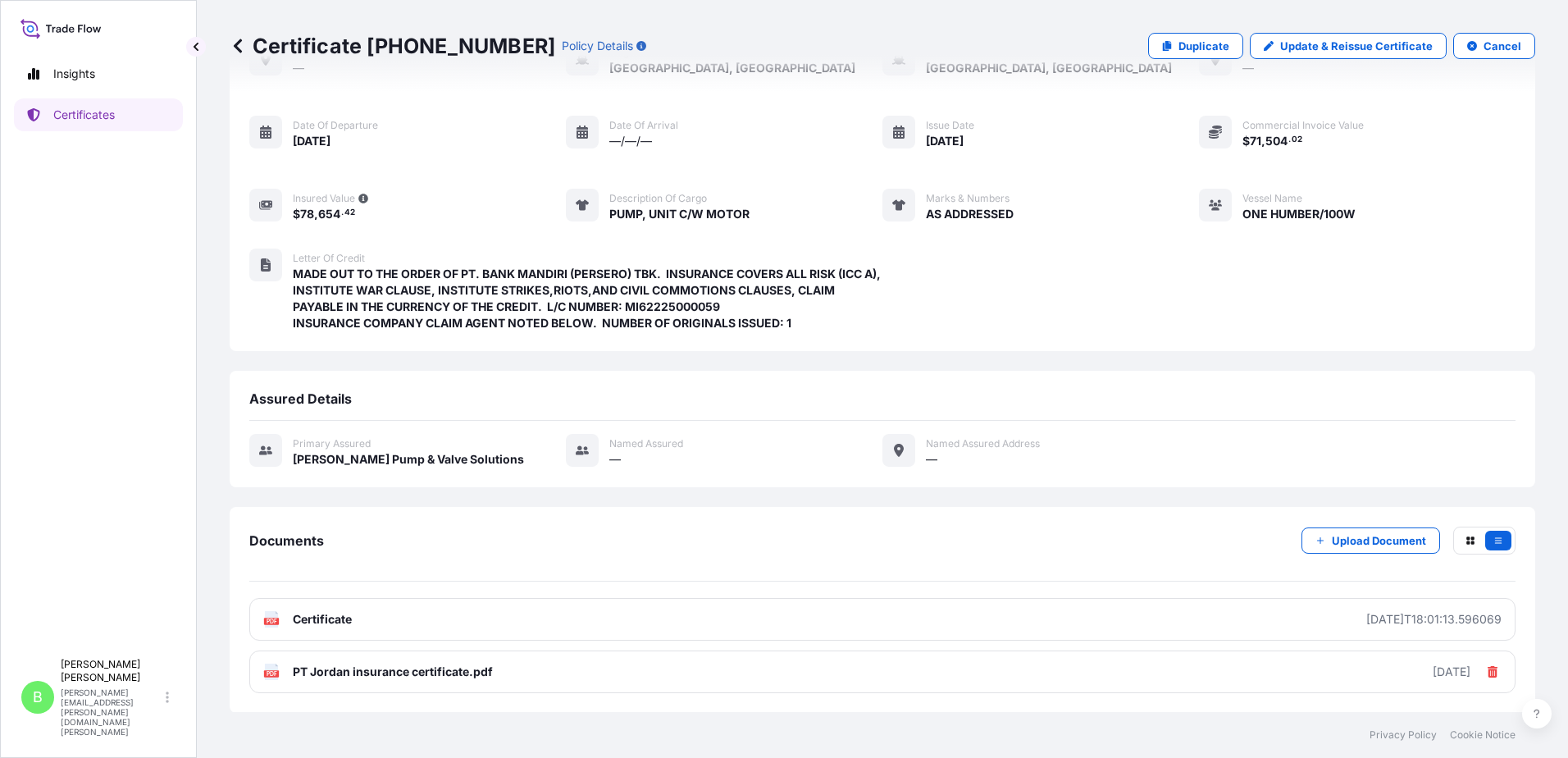
scroll to position [113, 0]
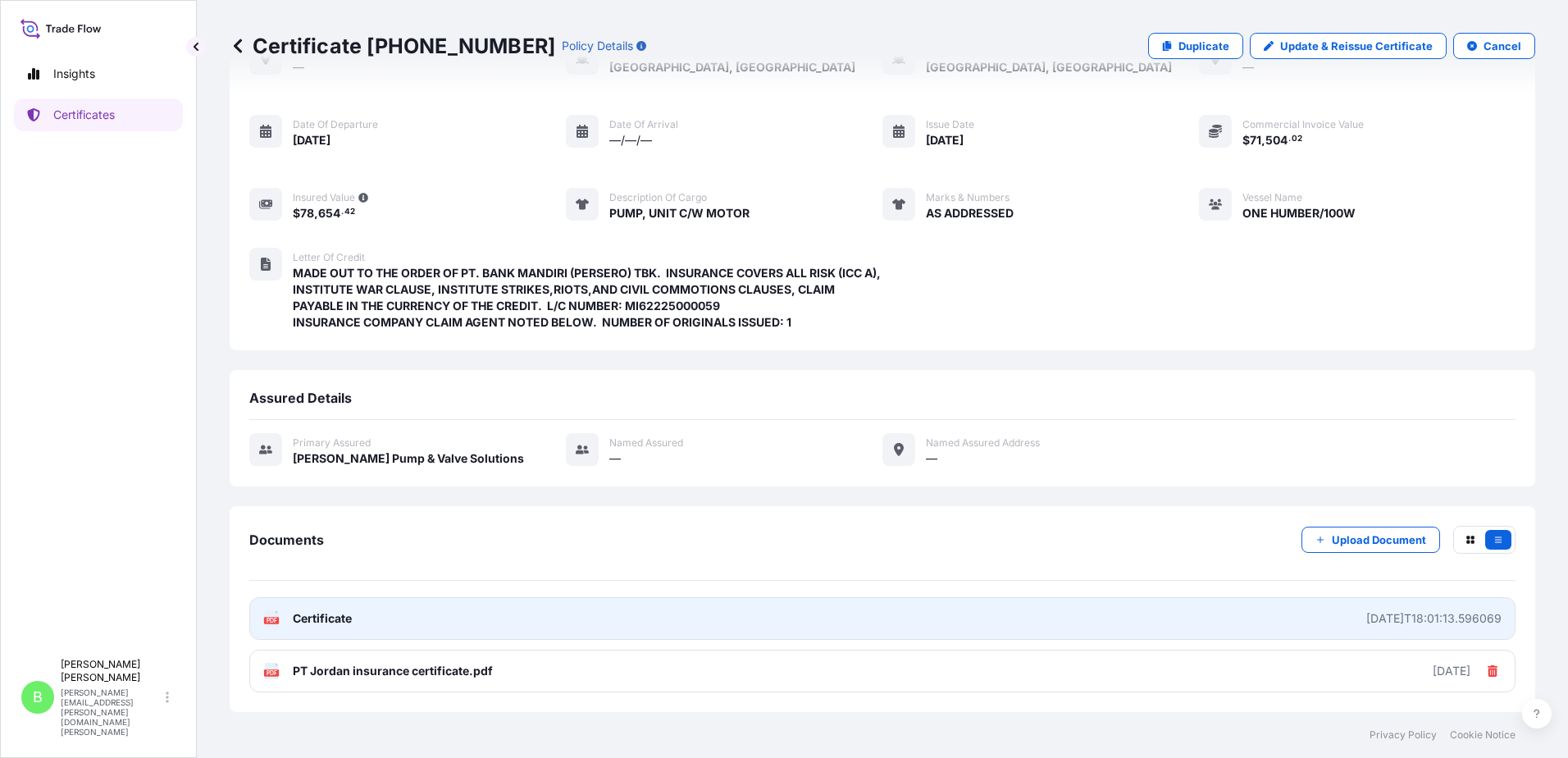
click at [320, 615] on span "Certificate" at bounding box center [321, 618] width 59 height 17
